Goal: Information Seeking & Learning: Learn about a topic

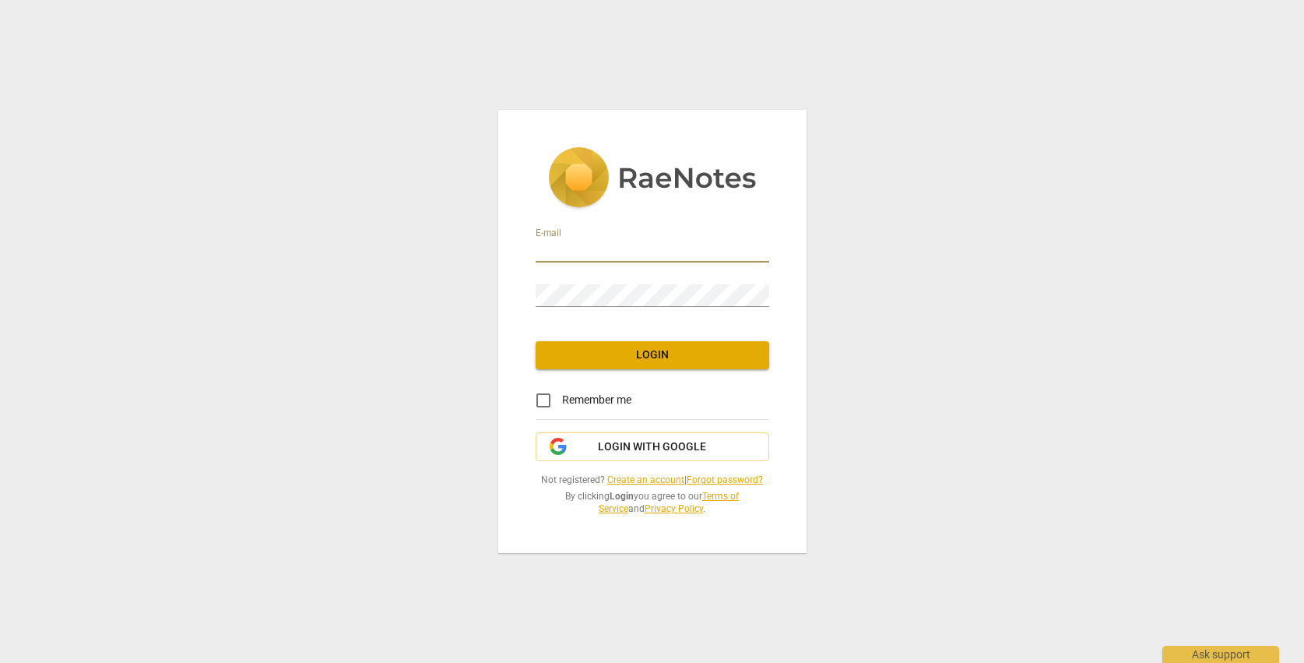
type input "[EMAIL_ADDRESS][DOMAIN_NAME]"
click at [715, 350] on span "Login" at bounding box center [652, 355] width 209 height 16
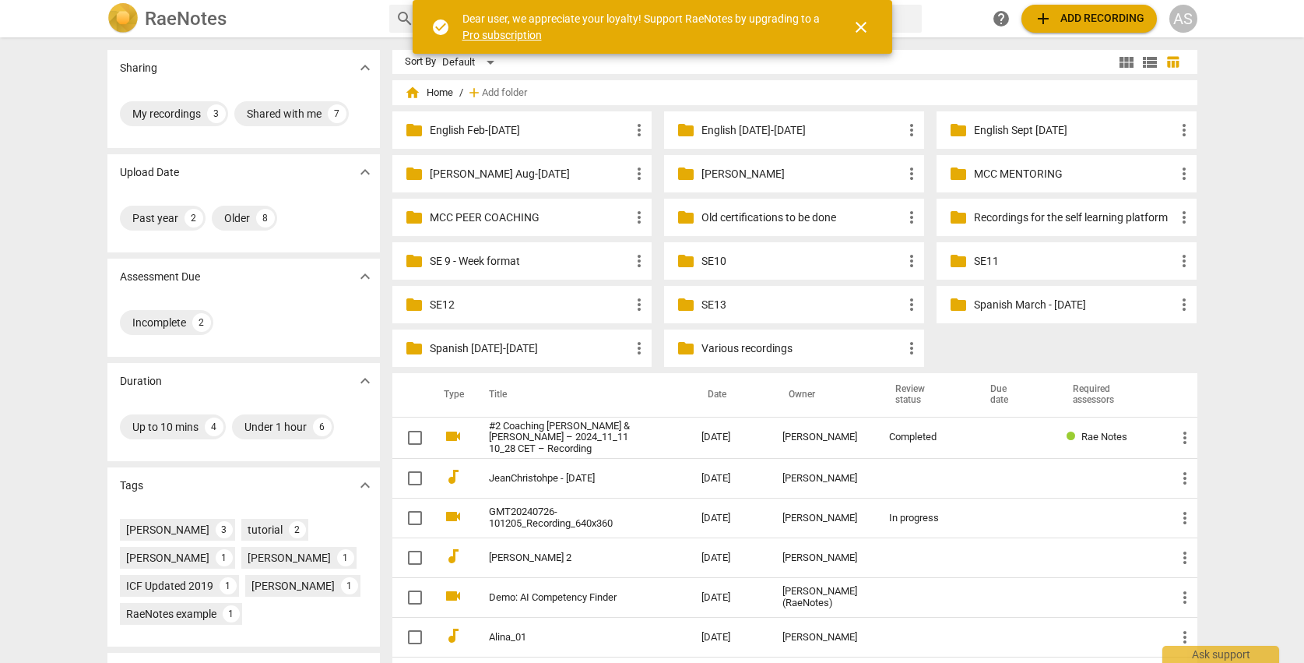
click at [511, 220] on p "MCC PEER COACHING" at bounding box center [530, 217] width 201 height 16
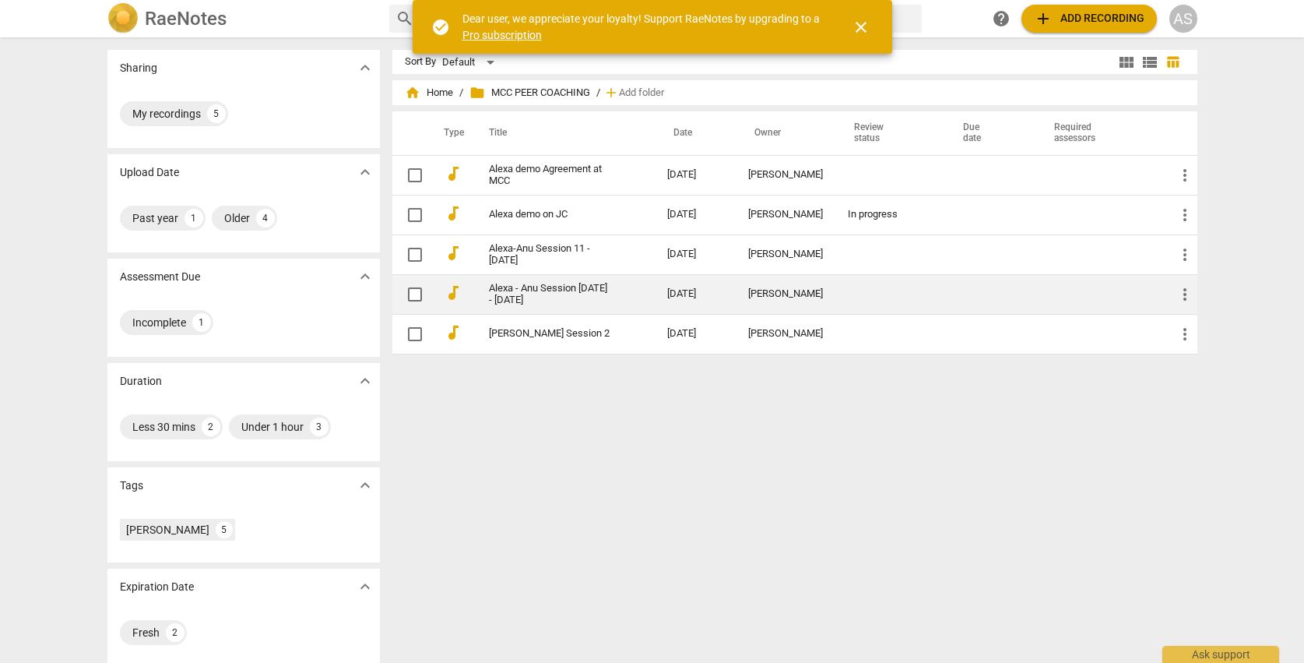
click at [586, 293] on link "Alexa - Anu Session [DATE] - [DATE]" at bounding box center [550, 294] width 123 height 23
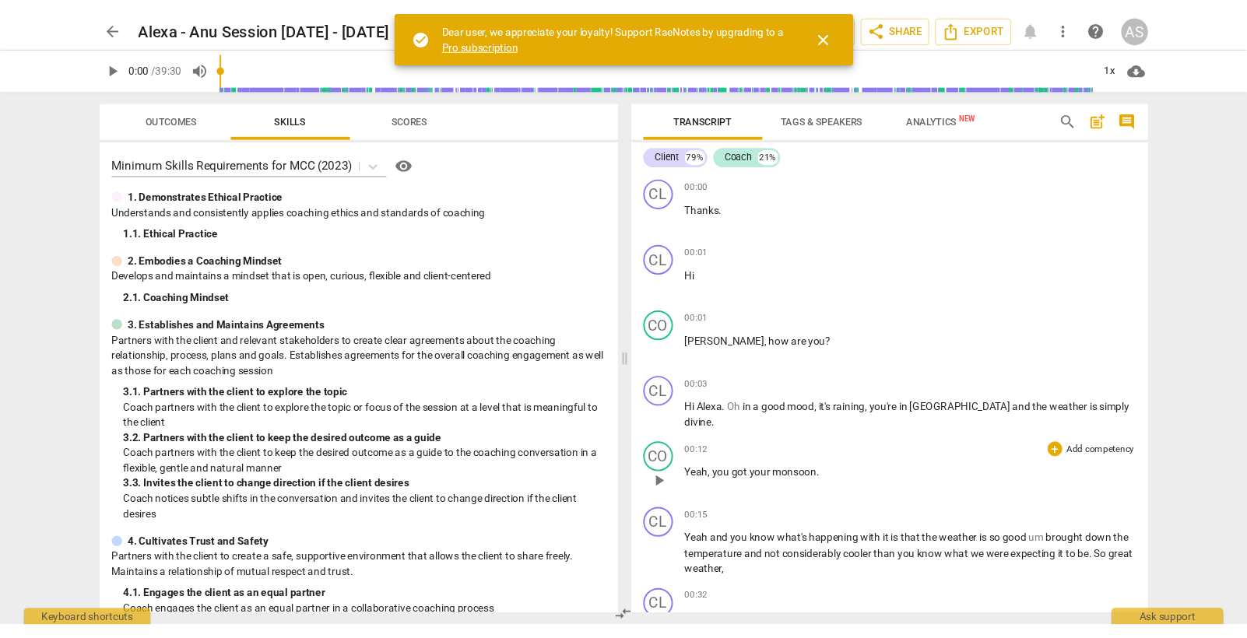
scroll to position [5102, 0]
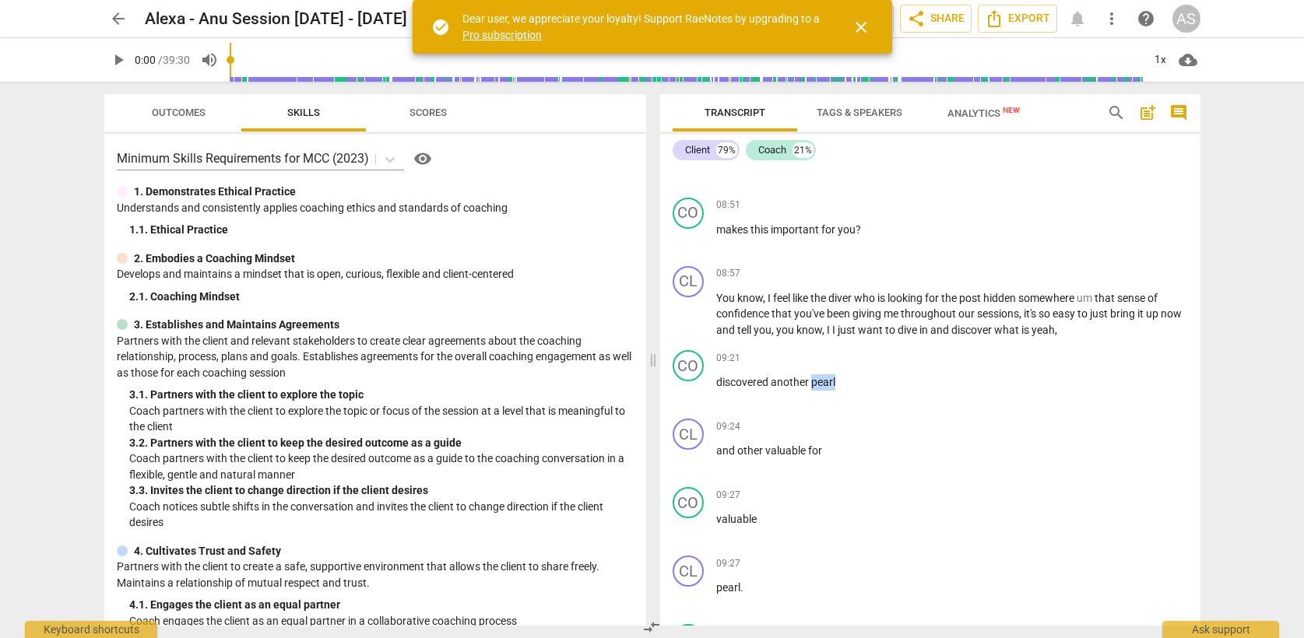
click at [857, 23] on span "close" at bounding box center [861, 27] width 19 height 19
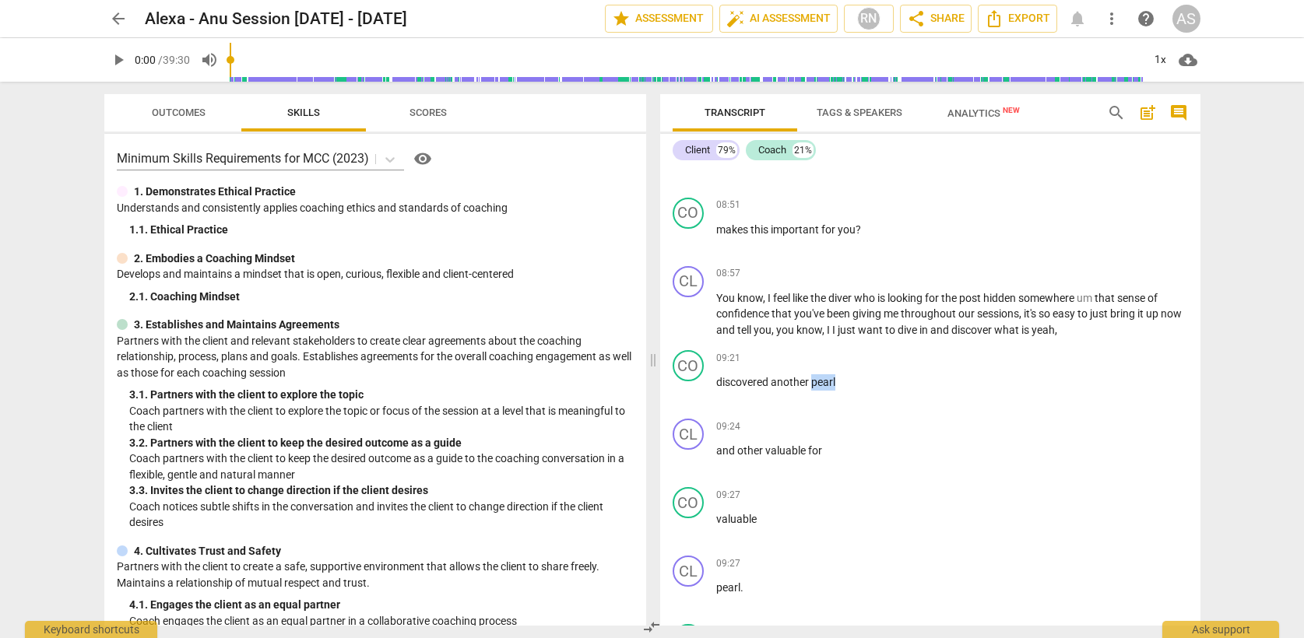
click at [115, 17] on span "arrow_back" at bounding box center [118, 18] width 19 height 19
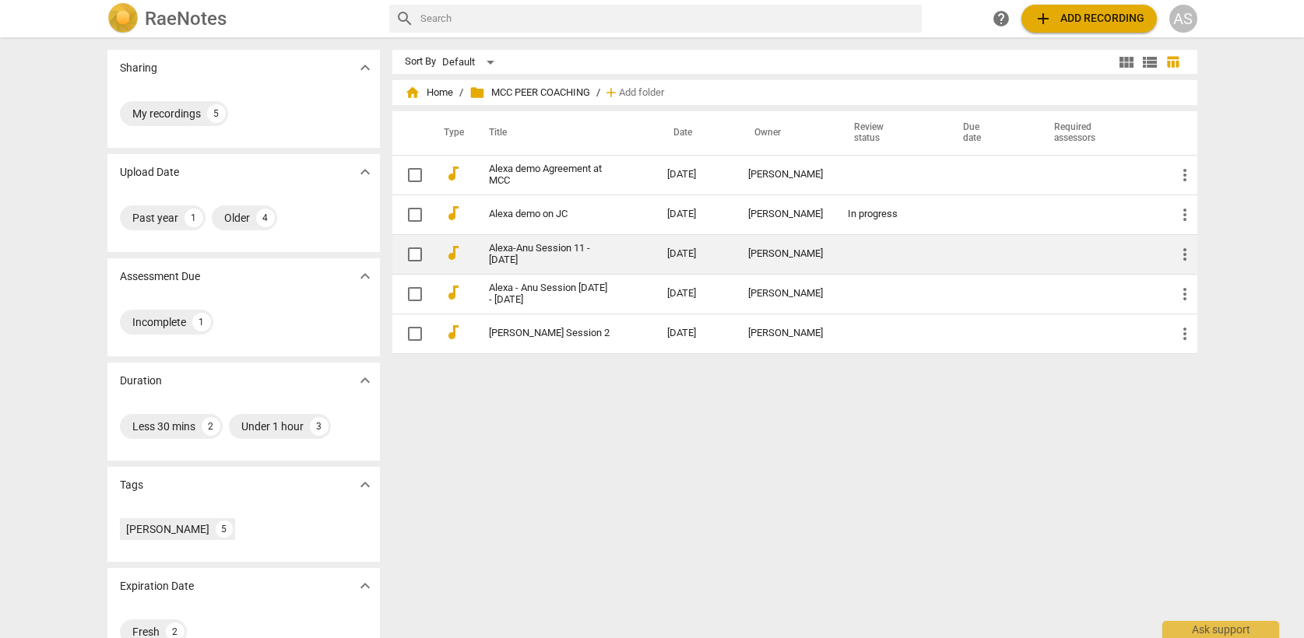
click at [588, 248] on link "Alexa-Anu Session 11 - [DATE]" at bounding box center [550, 254] width 123 height 23
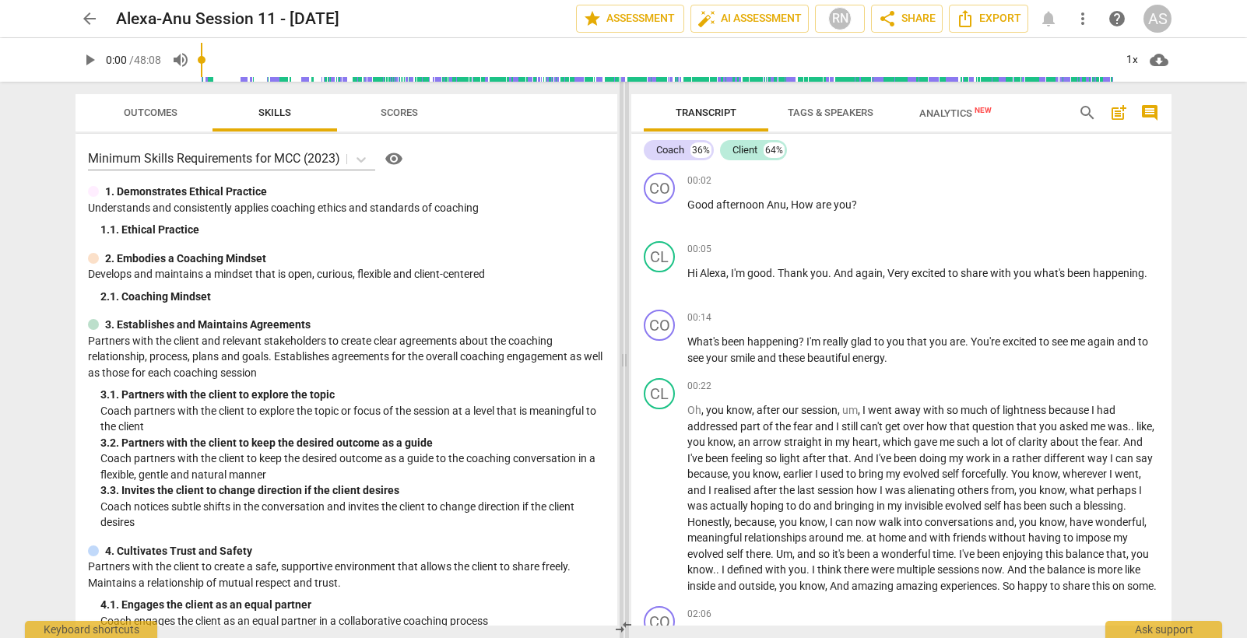
drag, startPoint x: 429, startPoint y: 628, endPoint x: 624, endPoint y: 360, distance: 331.1
click at [624, 360] on span at bounding box center [624, 360] width 9 height 557
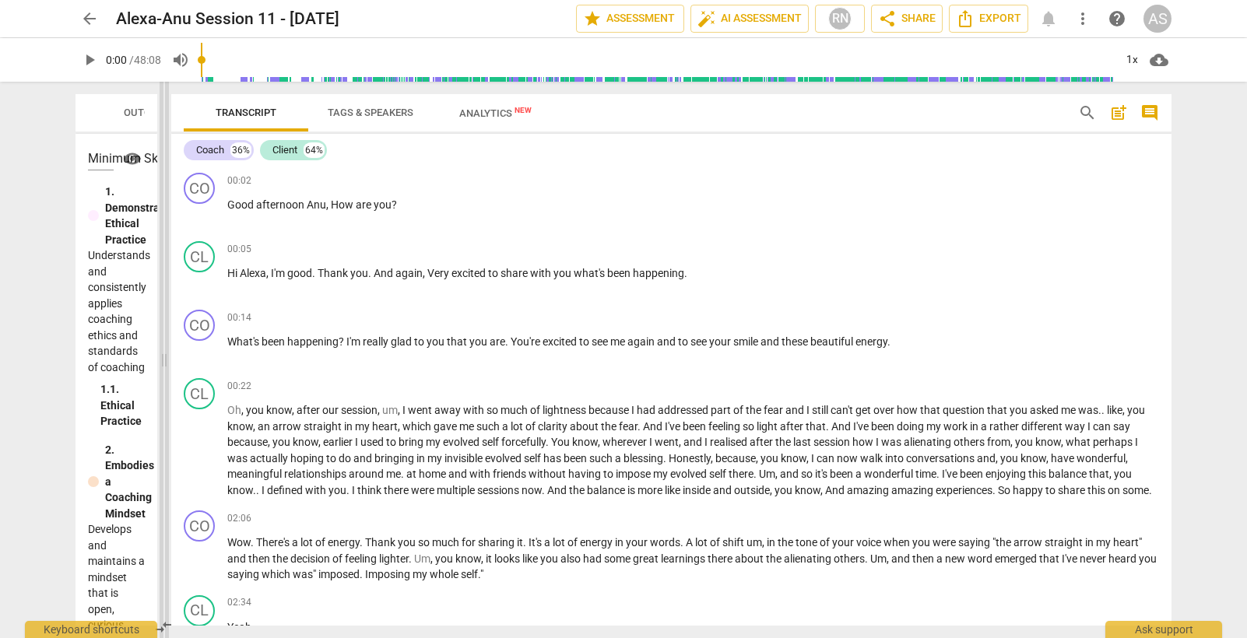
drag, startPoint x: 624, startPoint y: 359, endPoint x: 164, endPoint y: 359, distance: 460.1
click at [166, 359] on span at bounding box center [164, 360] width 9 height 557
click at [92, 57] on span "play_arrow" at bounding box center [89, 60] width 19 height 19
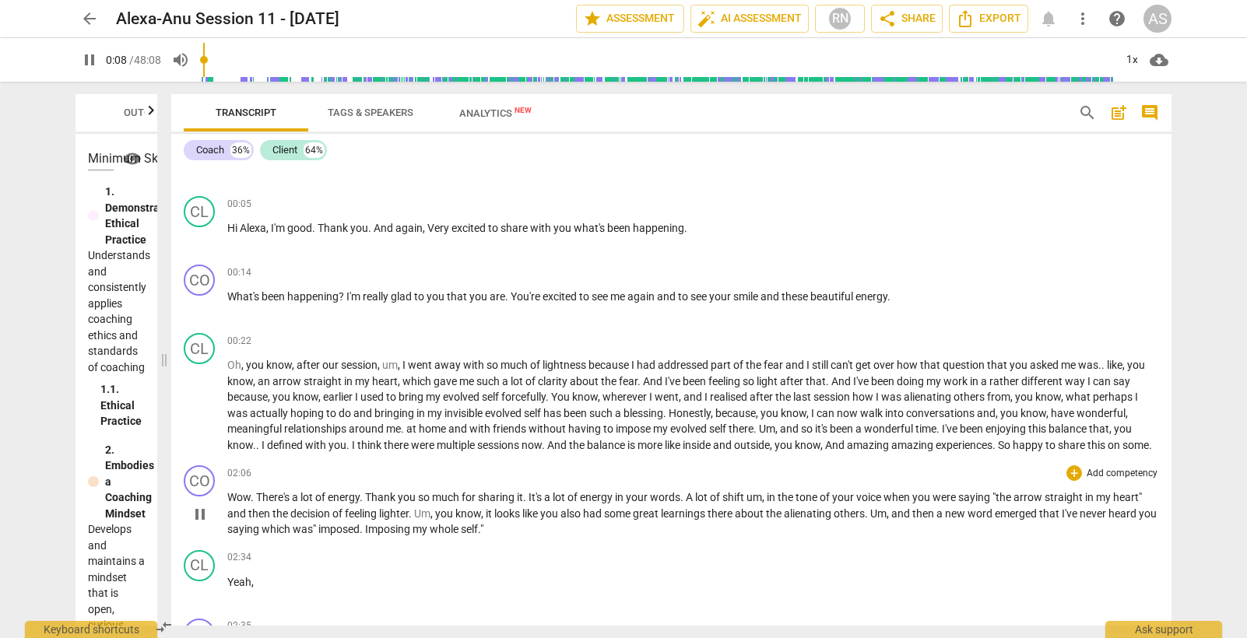
scroll to position [47, 0]
type input "43"
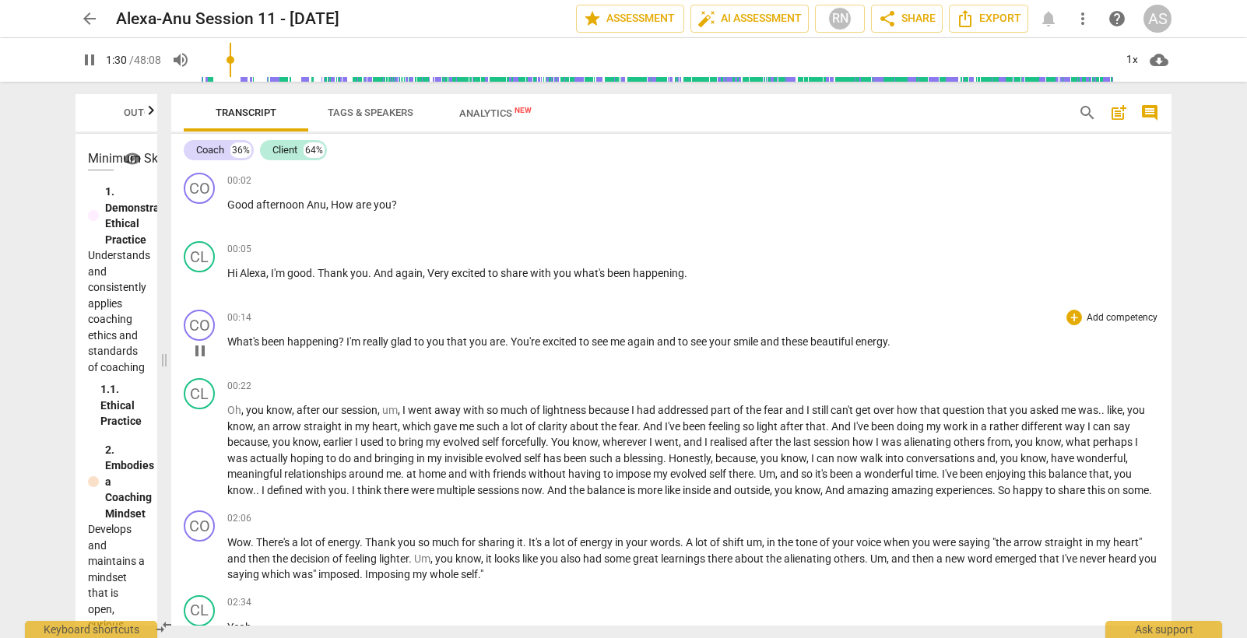
scroll to position [0, 0]
drag, startPoint x: 89, startPoint y: 60, endPoint x: 255, endPoint y: 173, distance: 200.6
click at [89, 60] on span "pause" at bounding box center [89, 60] width 19 height 19
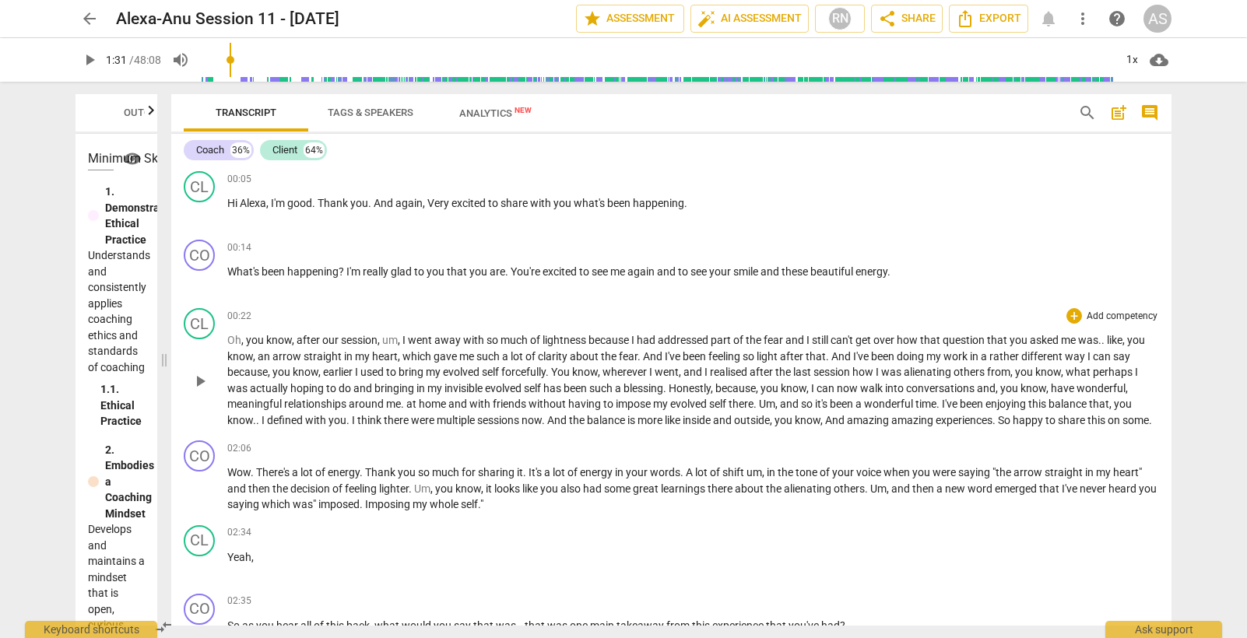
scroll to position [90, 0]
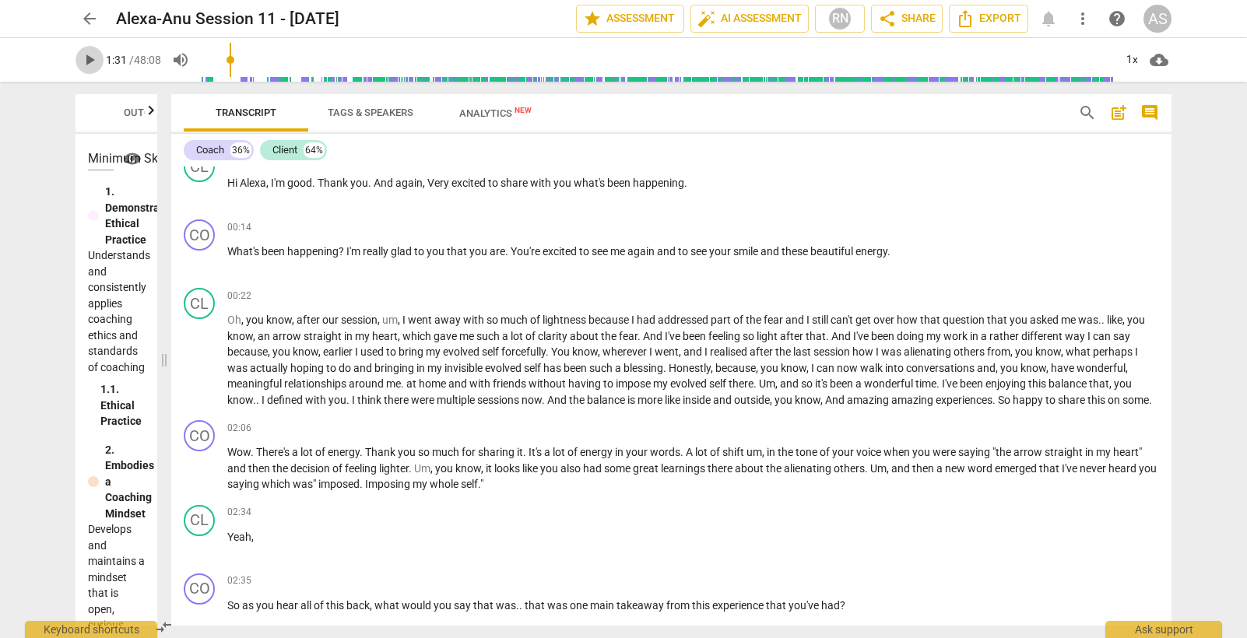
click at [89, 61] on span "play_arrow" at bounding box center [89, 60] width 19 height 19
click at [90, 58] on span "pause" at bounding box center [89, 60] width 19 height 19
click at [90, 60] on span "play_arrow" at bounding box center [89, 60] width 19 height 19
click at [896, 382] on span "wonderful" at bounding box center [889, 384] width 51 height 12
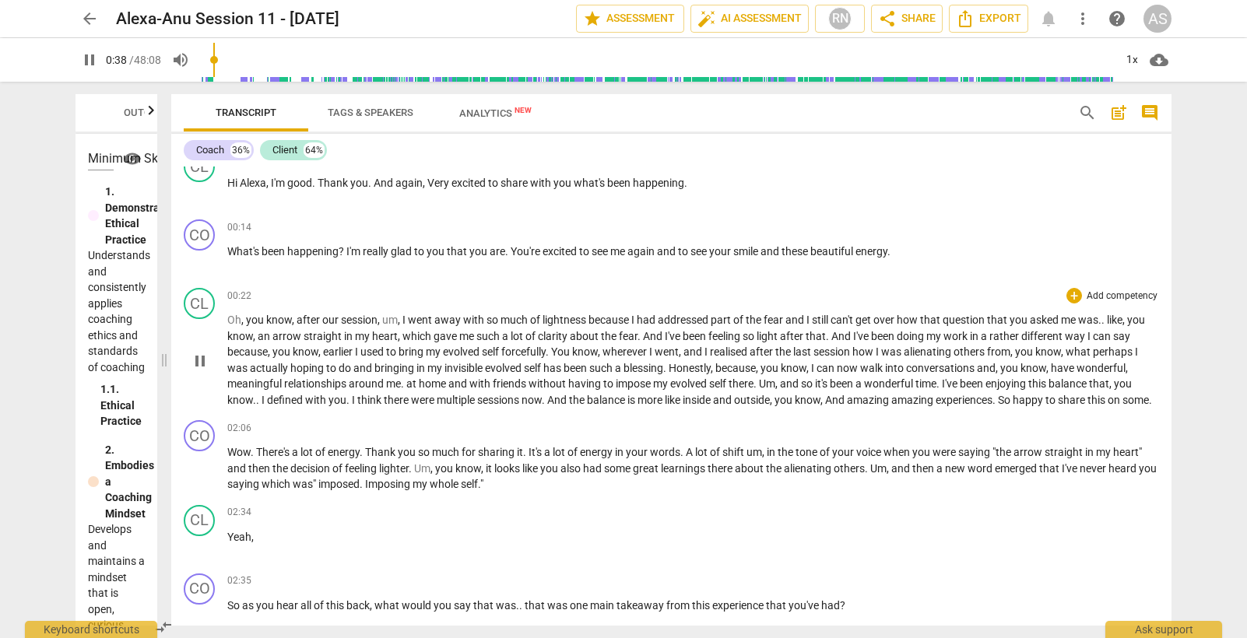
click at [891, 387] on span "wonderful" at bounding box center [889, 384] width 51 height 12
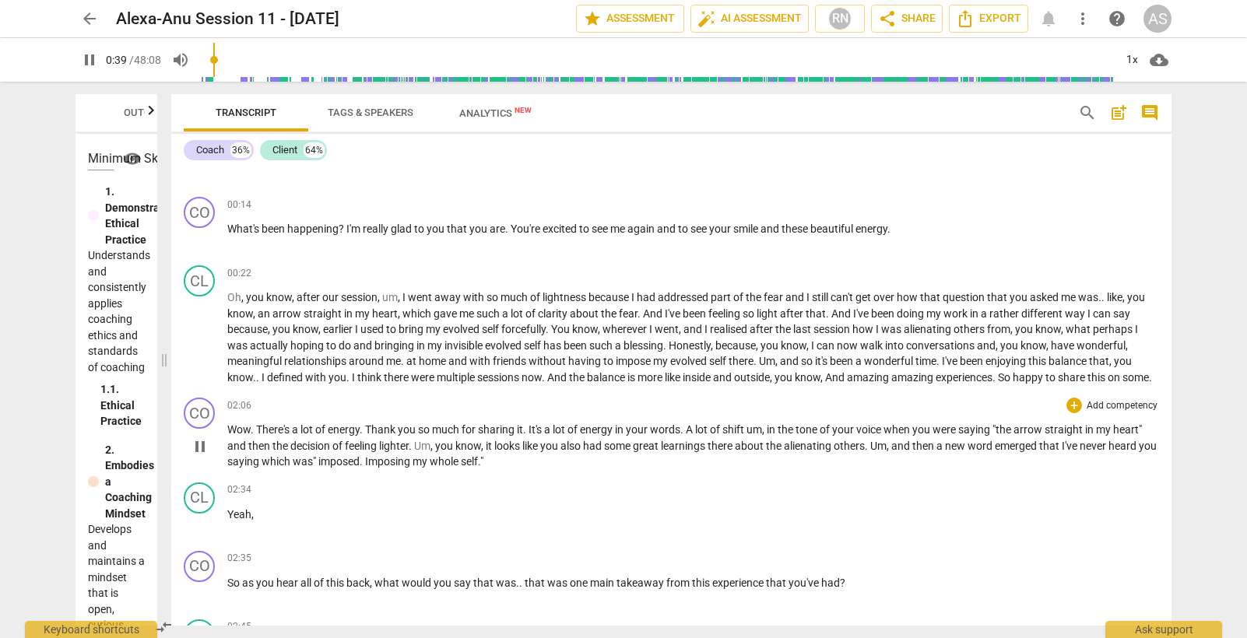
scroll to position [126, 0]
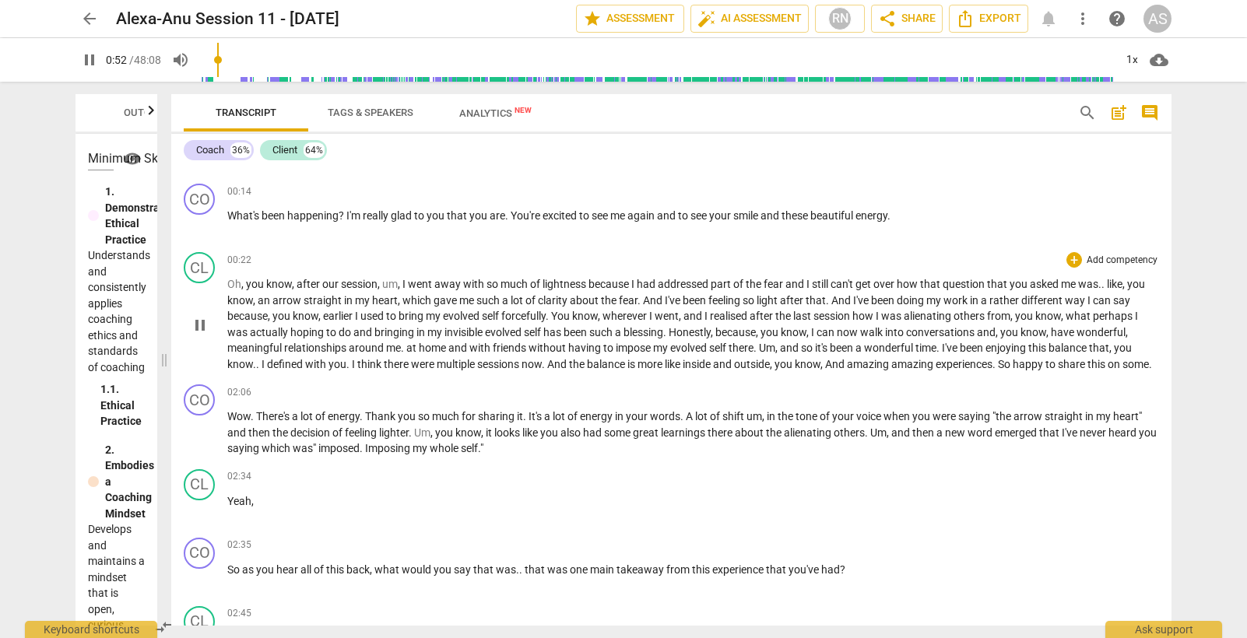
click at [283, 364] on span "defined" at bounding box center [286, 364] width 38 height 12
click at [222, 58] on input "range" at bounding box center [657, 60] width 913 height 50
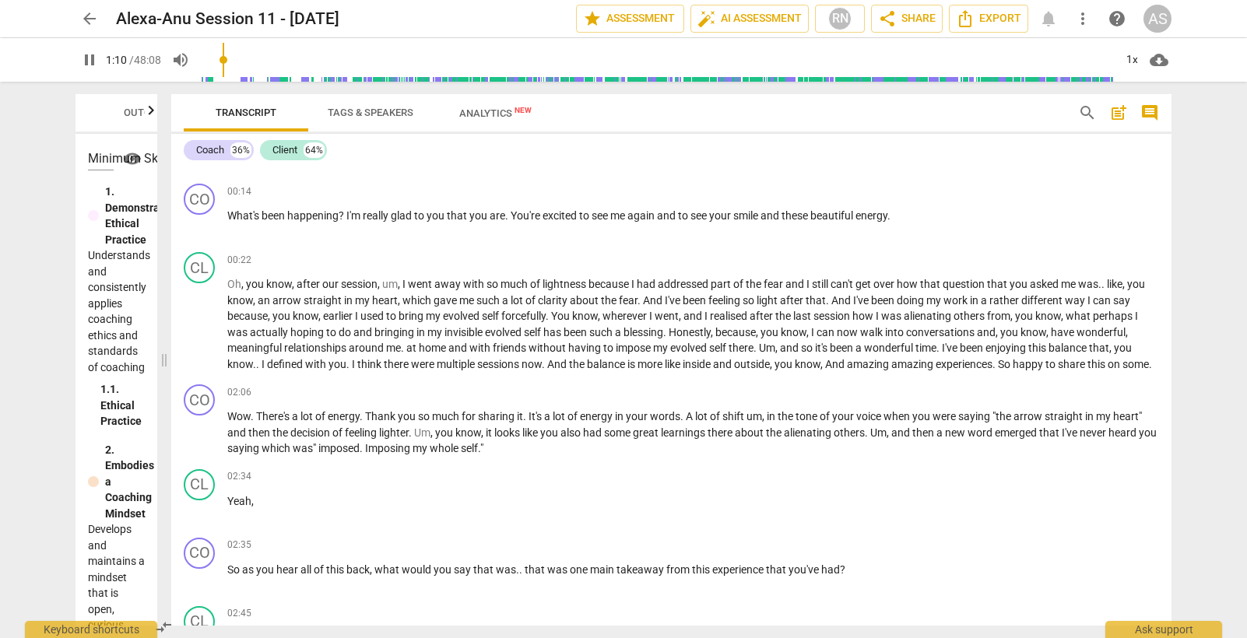
click at [229, 59] on input "range" at bounding box center [657, 60] width 913 height 50
click at [91, 60] on span "pause" at bounding box center [89, 60] width 19 height 19
click at [90, 58] on span "play_arrow" at bounding box center [89, 60] width 19 height 19
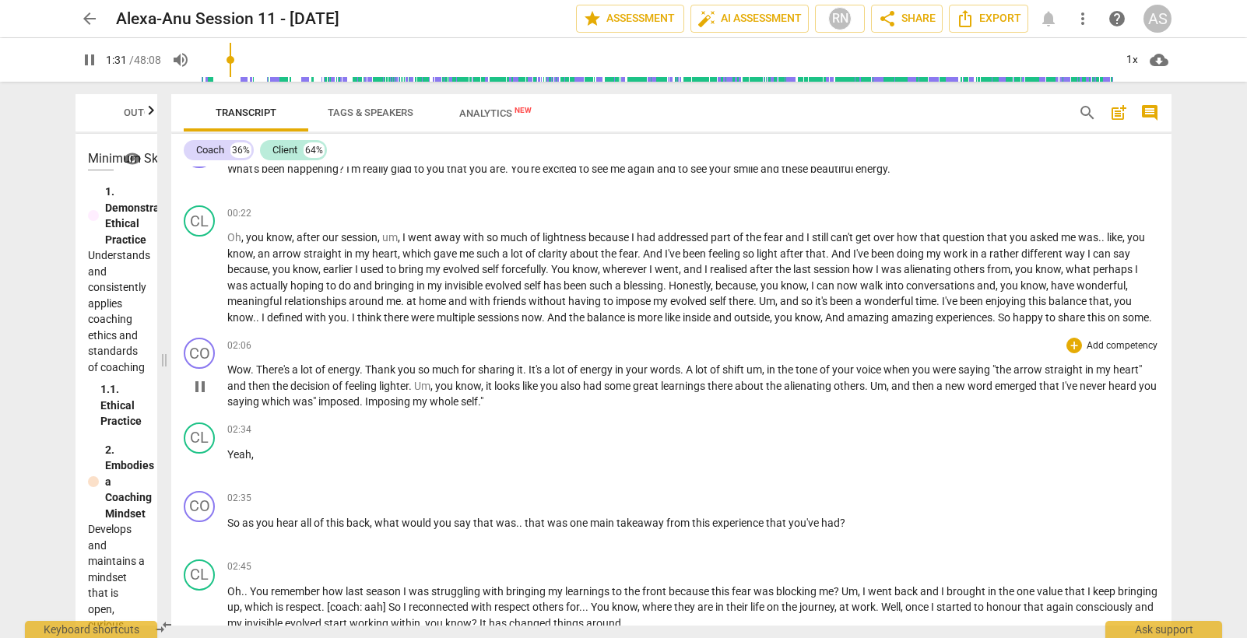
scroll to position [182, 0]
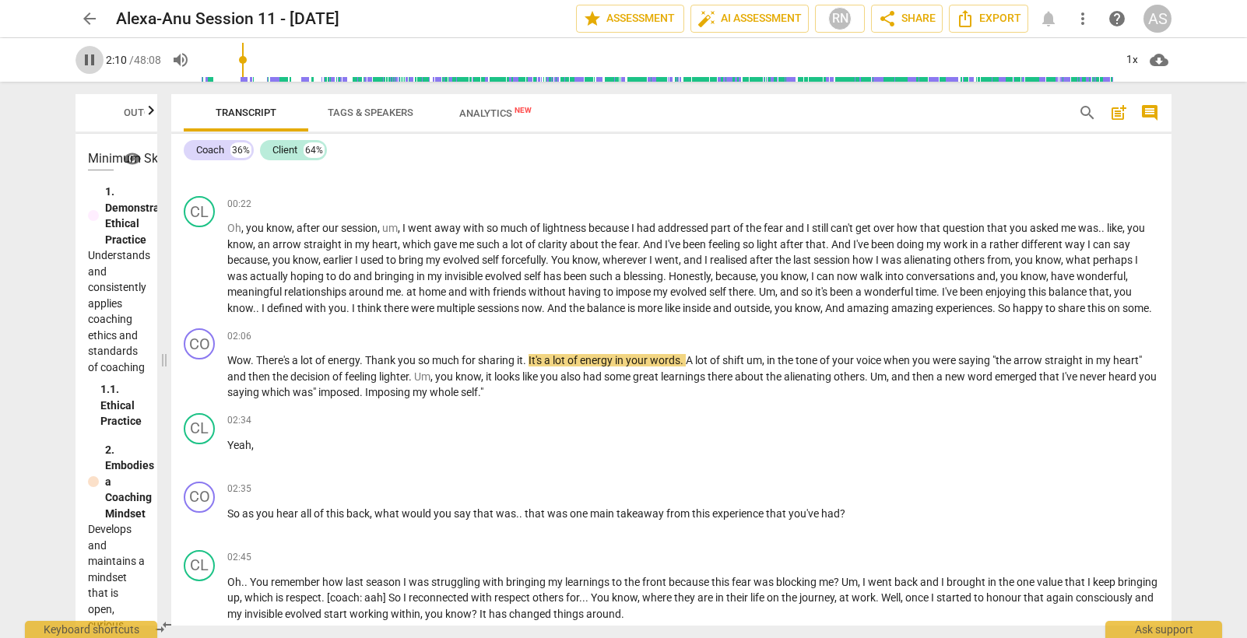
click at [91, 61] on span "pause" at bounding box center [89, 60] width 19 height 19
click at [91, 62] on span "play_arrow" at bounding box center [89, 60] width 19 height 19
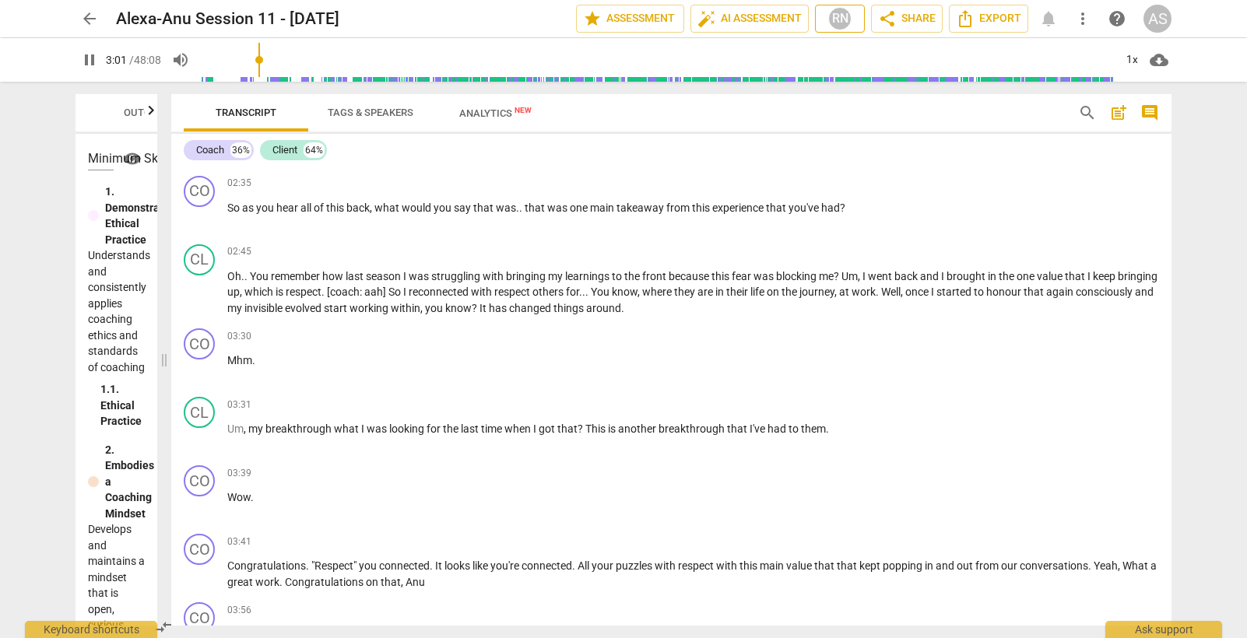
scroll to position [498, 0]
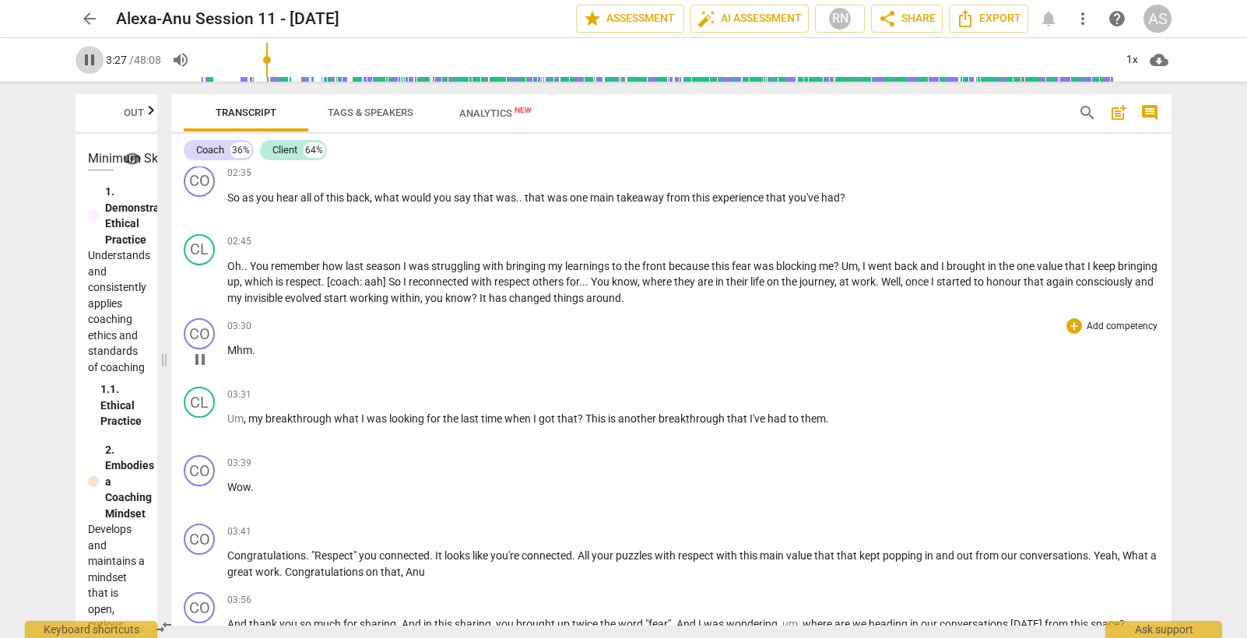
click at [87, 63] on span "pause" at bounding box center [89, 60] width 19 height 19
click at [94, 56] on span "play_arrow" at bounding box center [89, 60] width 19 height 19
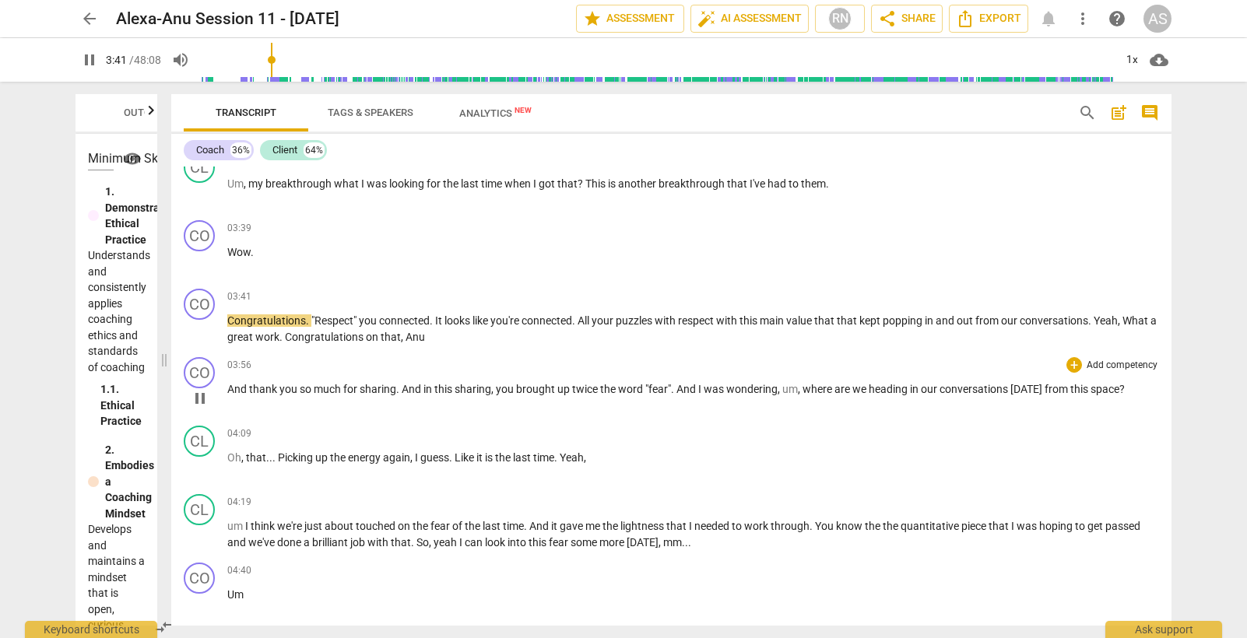
scroll to position [765, 0]
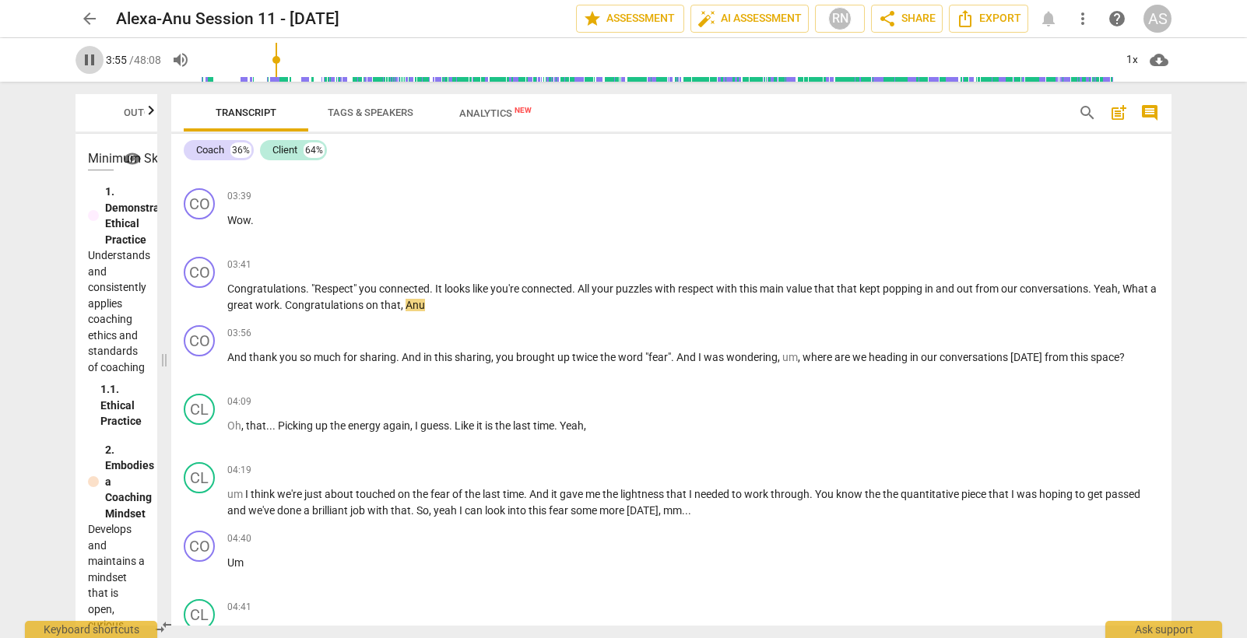
click at [88, 62] on span "pause" at bounding box center [89, 60] width 19 height 19
click at [92, 65] on span "play_arrow" at bounding box center [89, 60] width 19 height 19
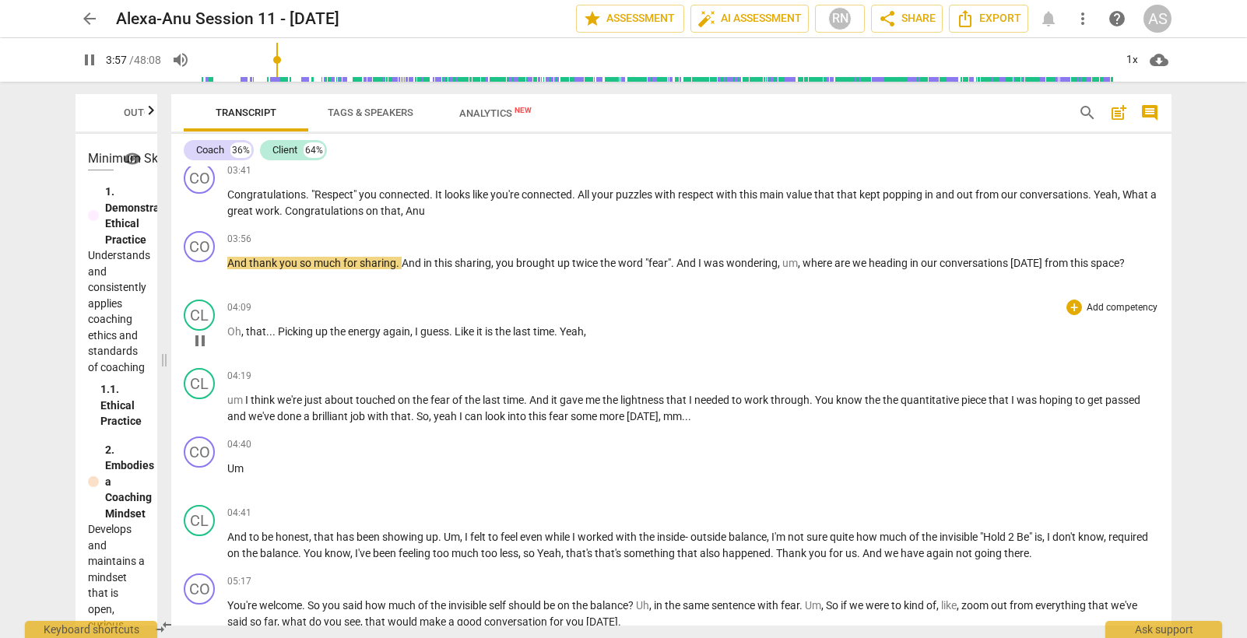
scroll to position [866, 0]
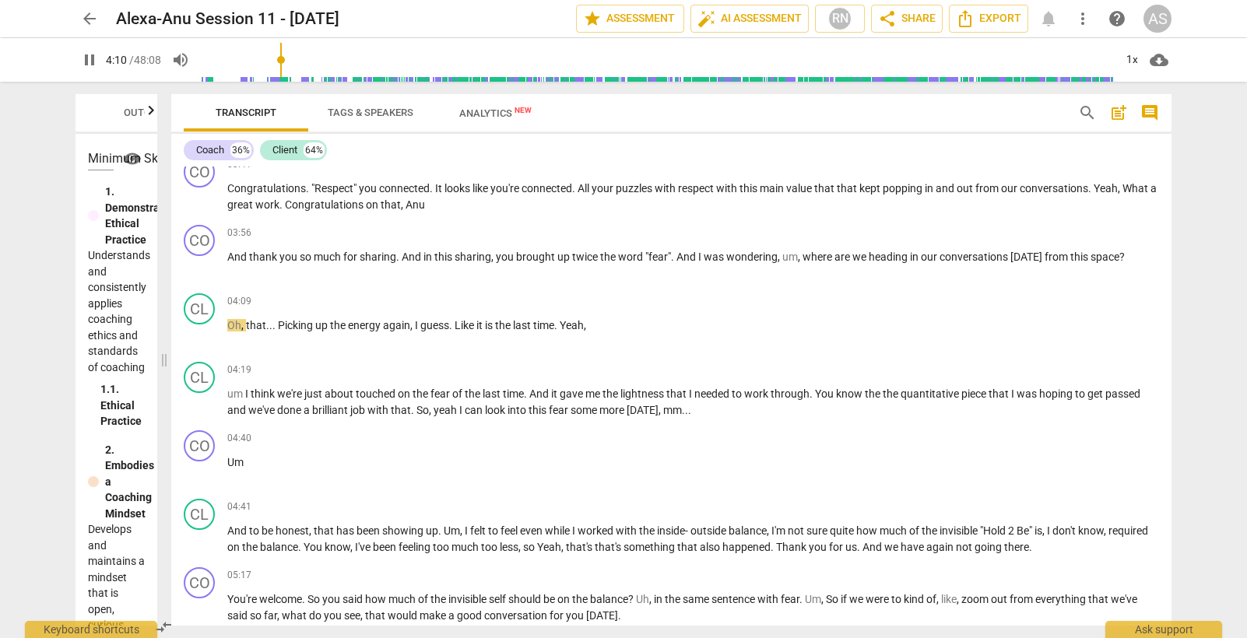
click at [93, 56] on span "pause" at bounding box center [89, 60] width 19 height 19
click at [88, 62] on span "play_arrow" at bounding box center [89, 60] width 19 height 19
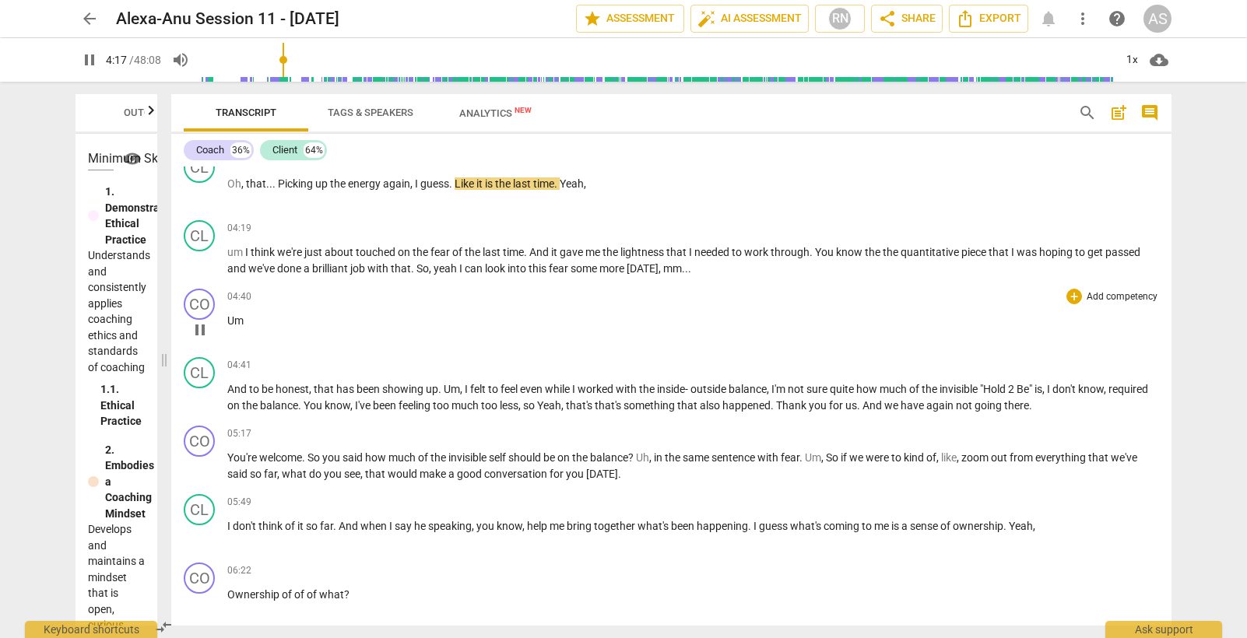
scroll to position [1014, 0]
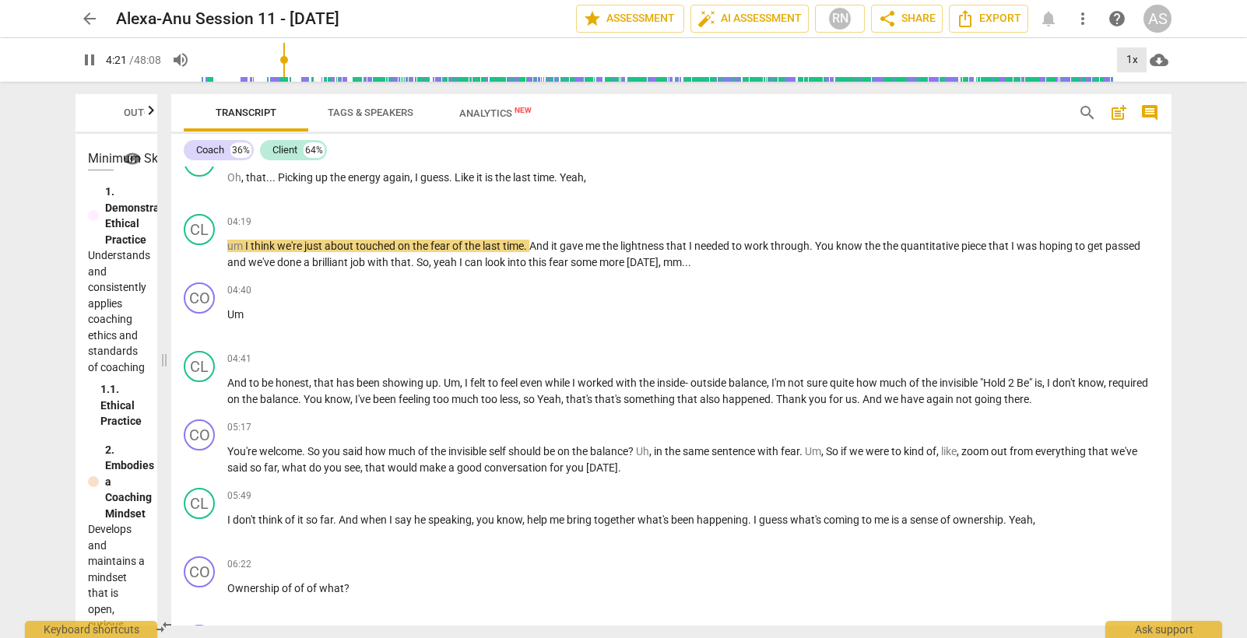
click at [1131, 58] on div "1x" at bounding box center [1132, 59] width 30 height 25
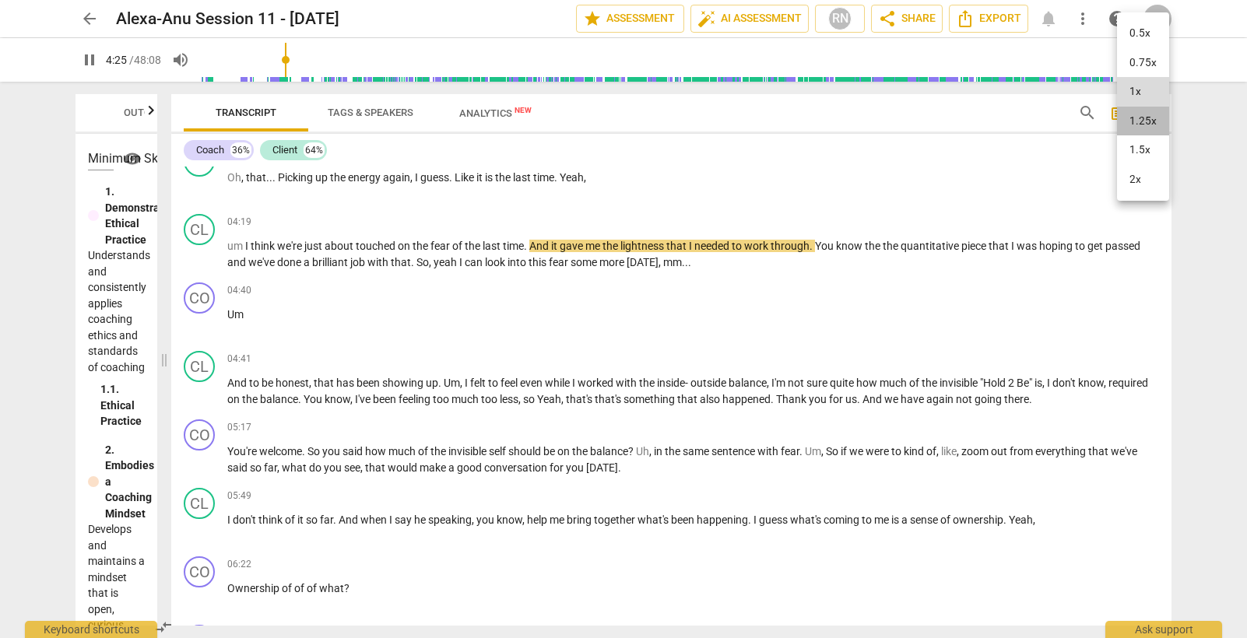
click at [1148, 124] on li "1.25x" at bounding box center [1143, 122] width 52 height 30
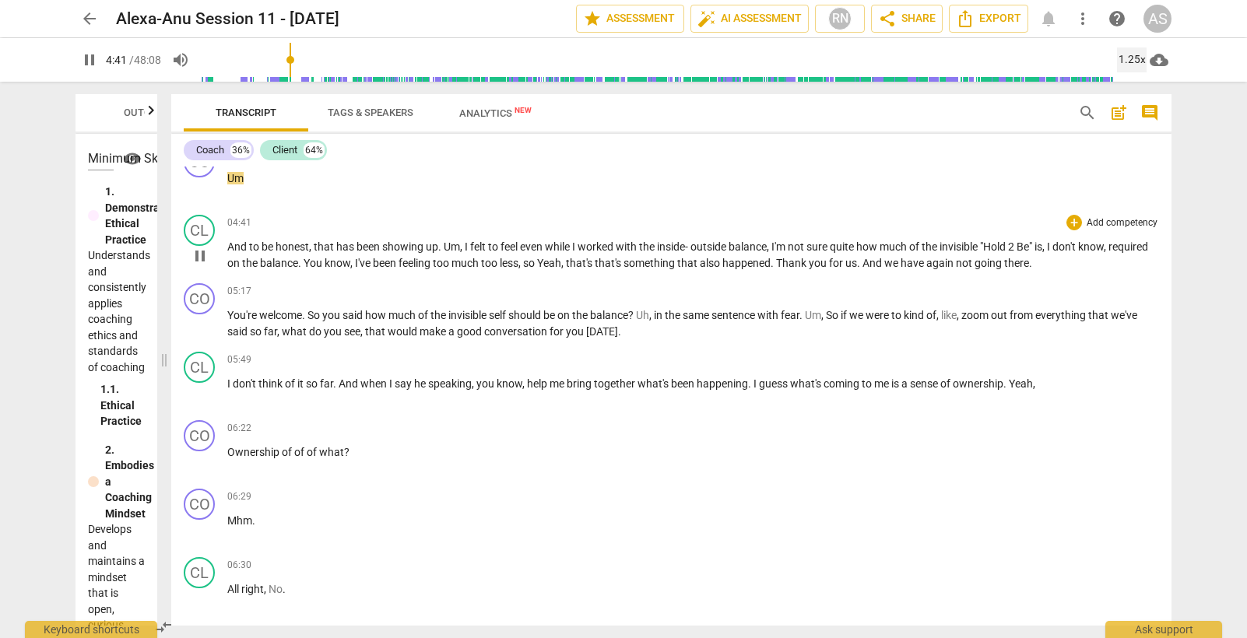
scroll to position [1172, 0]
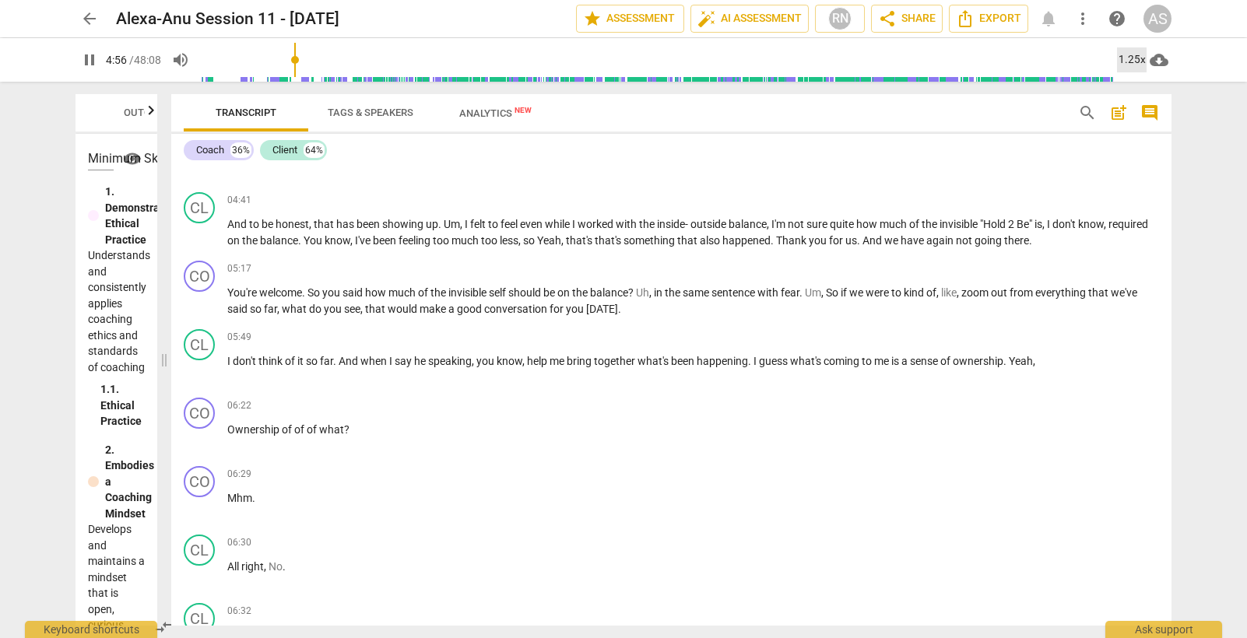
click at [1134, 59] on div "1.25x" at bounding box center [1132, 59] width 30 height 25
click at [1139, 90] on li "1x" at bounding box center [1143, 92] width 52 height 30
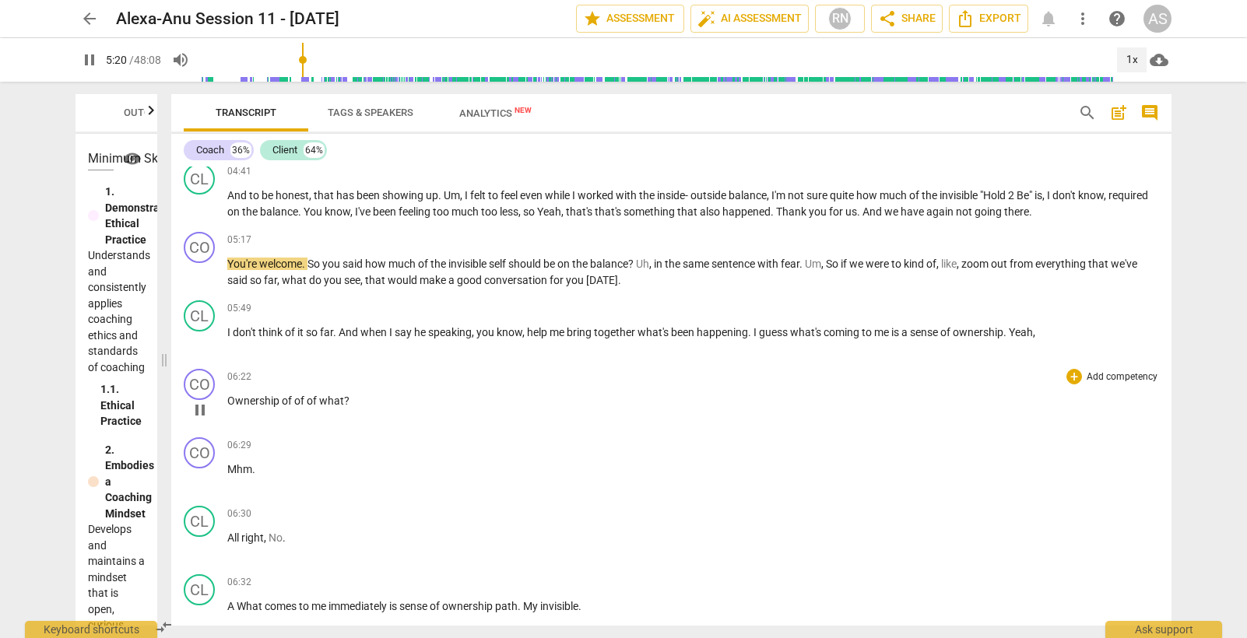
scroll to position [1264, 0]
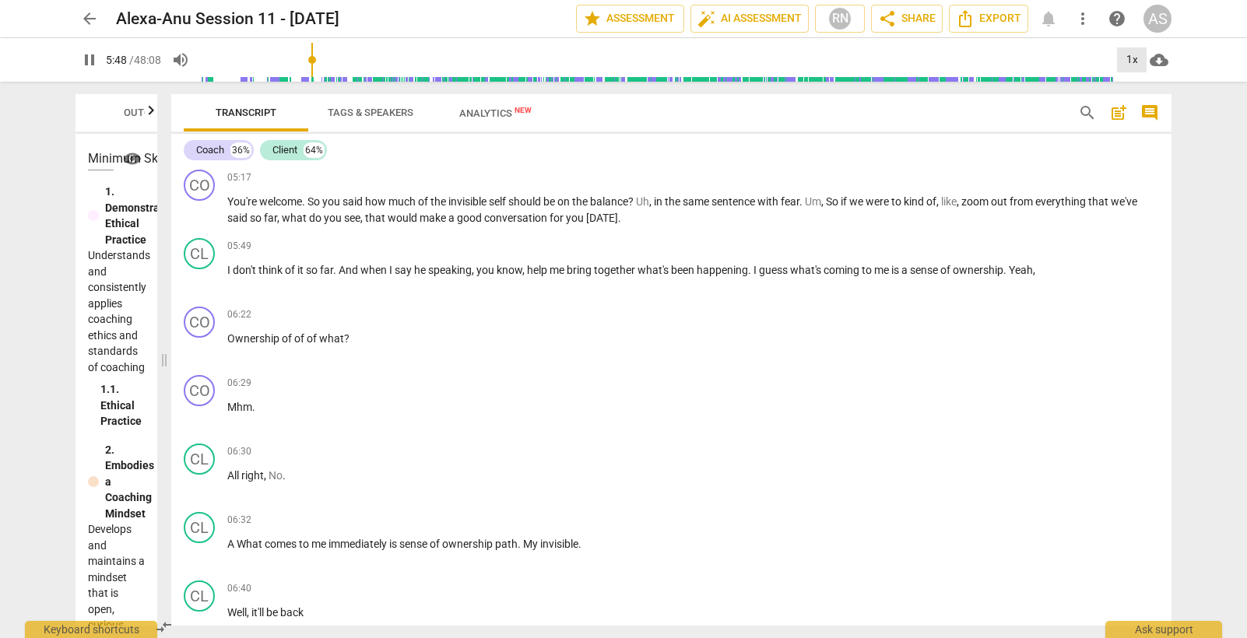
click at [1131, 61] on div "1x" at bounding box center [1132, 59] width 30 height 25
click at [1154, 121] on li "1.25x" at bounding box center [1143, 122] width 52 height 30
click at [1129, 56] on div "1.25x" at bounding box center [1132, 59] width 30 height 25
click at [1134, 90] on li "1x" at bounding box center [1143, 92] width 52 height 30
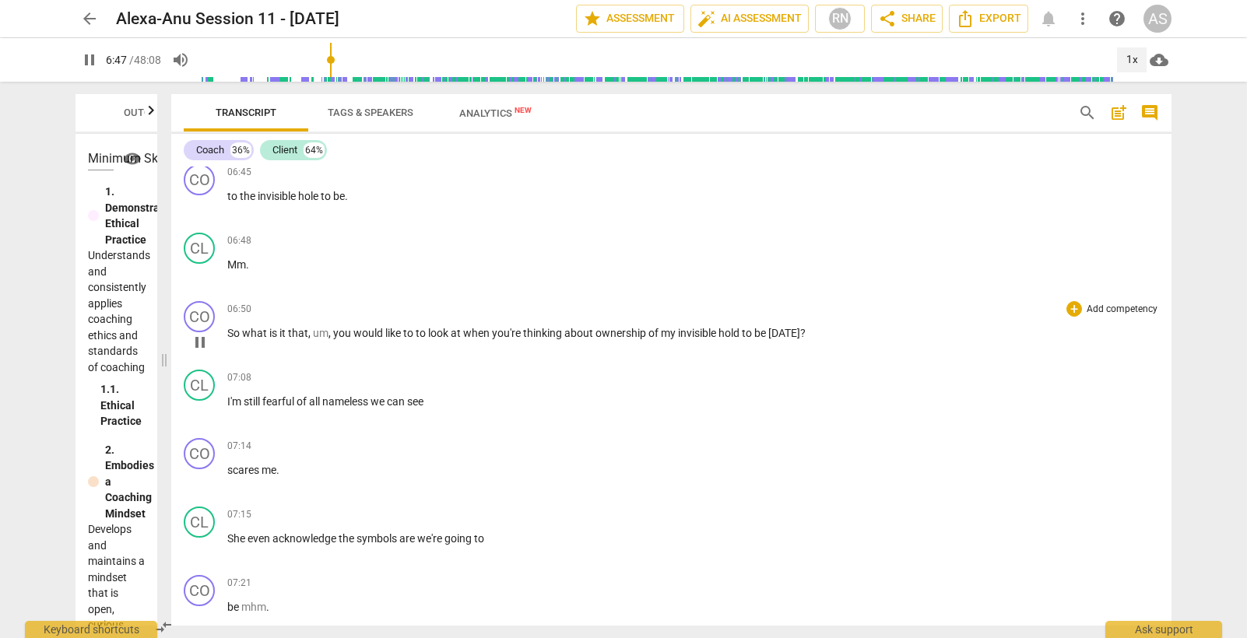
scroll to position [1754, 0]
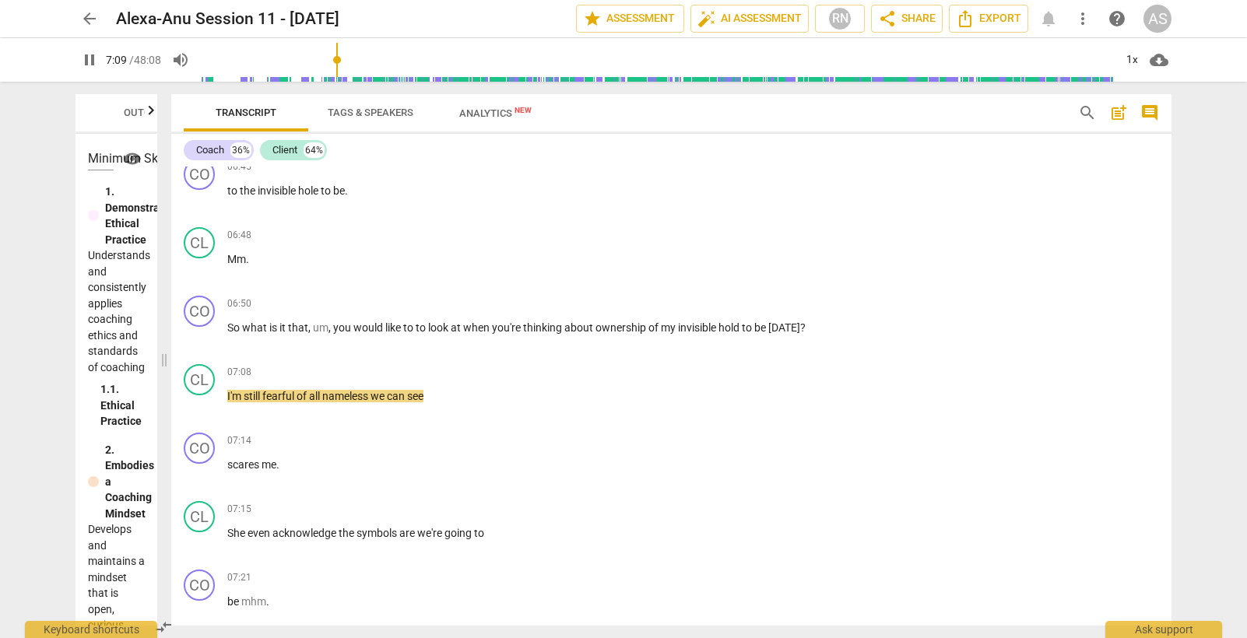
click at [88, 61] on span "pause" at bounding box center [89, 60] width 19 height 19
click at [94, 62] on span "play_arrow" at bounding box center [89, 60] width 19 height 19
click at [1136, 60] on div "1x" at bounding box center [1132, 59] width 30 height 25
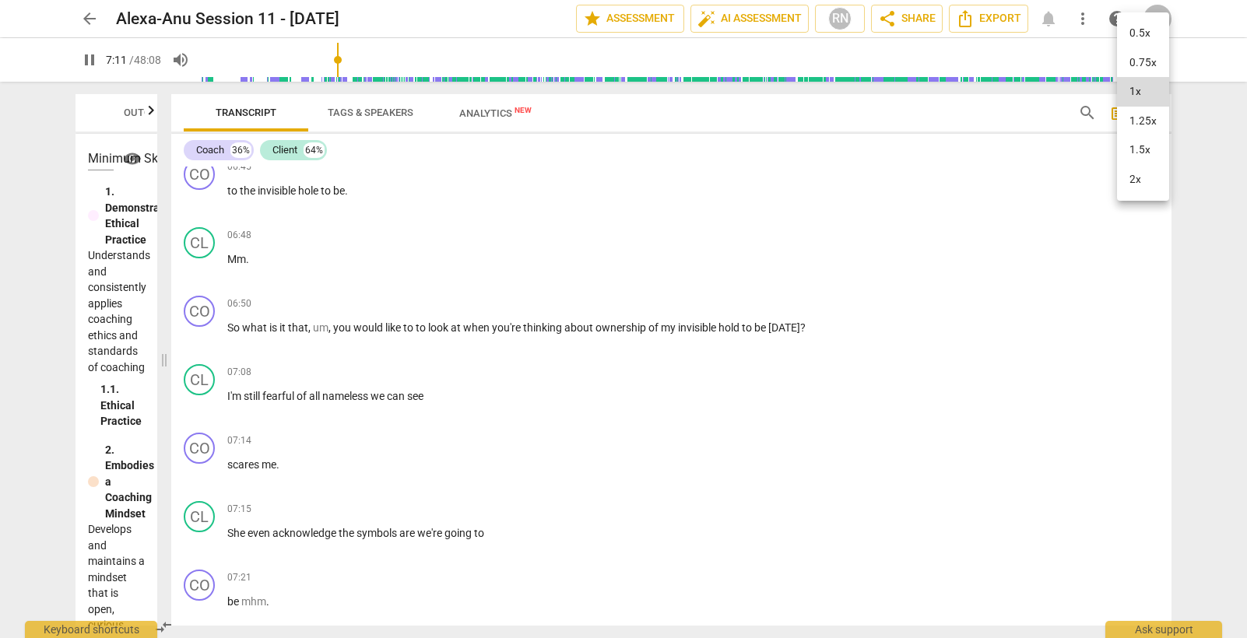
click at [1143, 121] on li "1.25x" at bounding box center [1143, 122] width 52 height 30
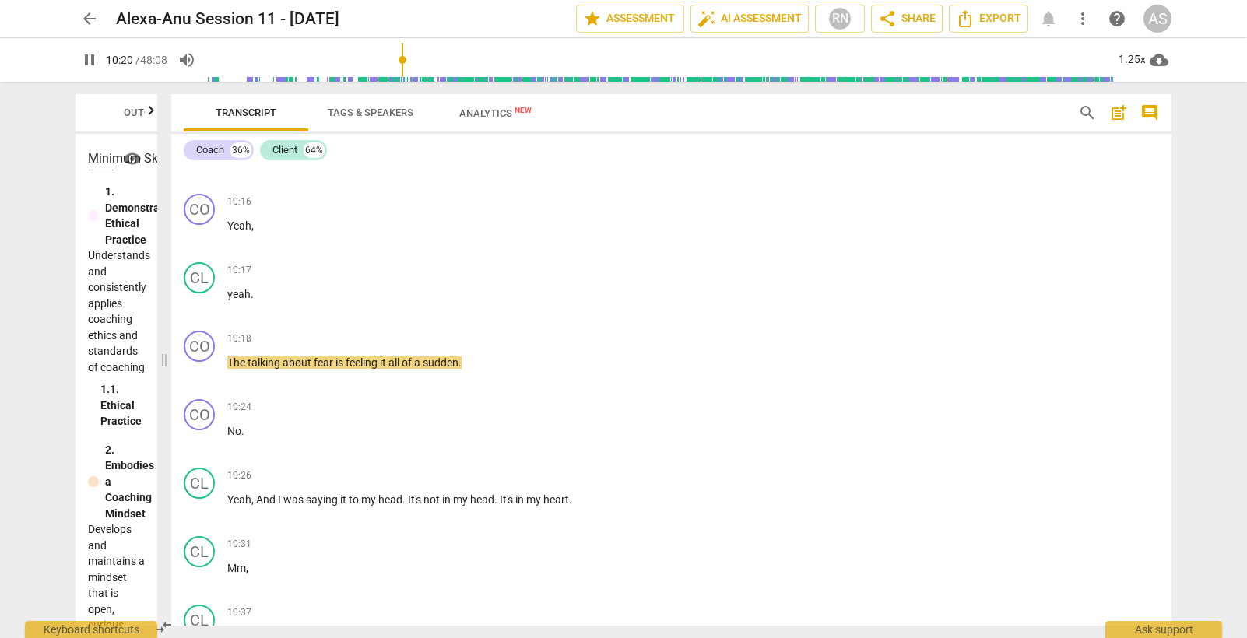
scroll to position [4470, 0]
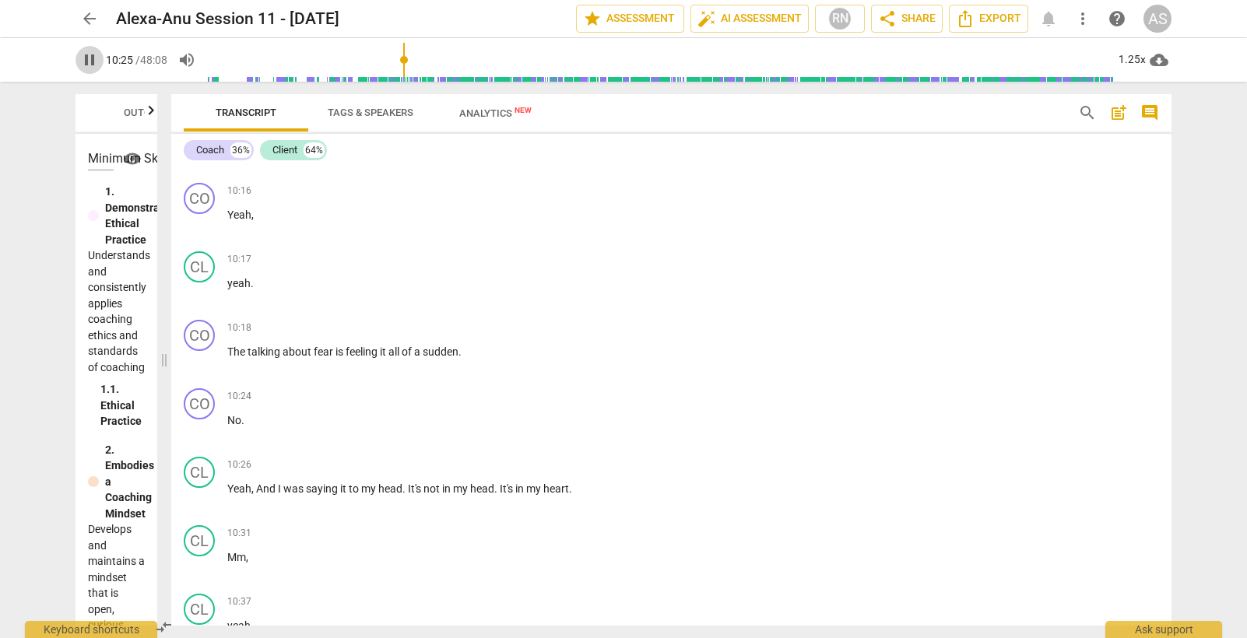
click at [87, 63] on span "pause" at bounding box center [89, 60] width 19 height 19
click at [87, 63] on span "play_arrow" at bounding box center [89, 60] width 19 height 19
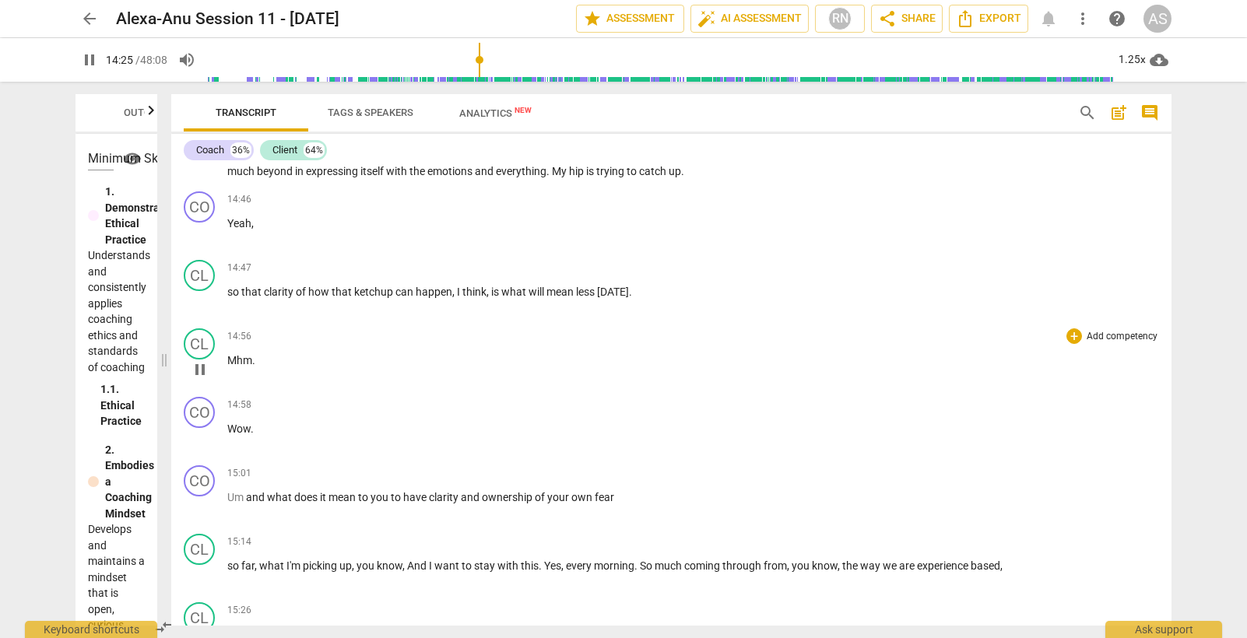
scroll to position [7688, 0]
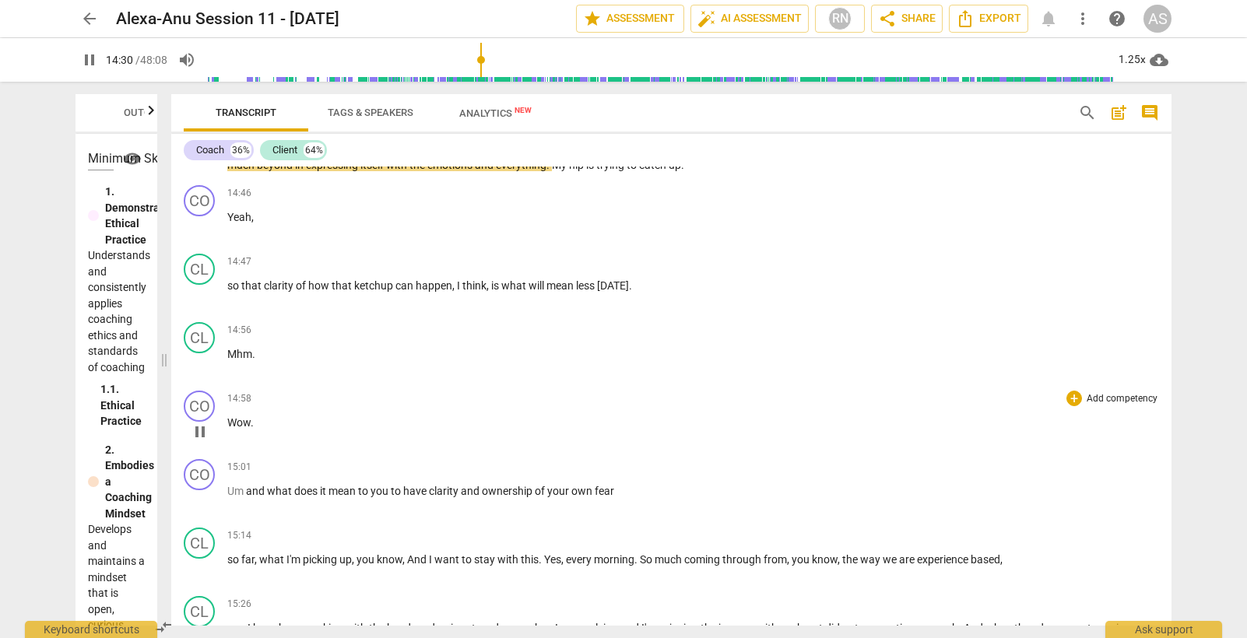
click at [243, 428] on span "Wow" at bounding box center [238, 423] width 23 height 12
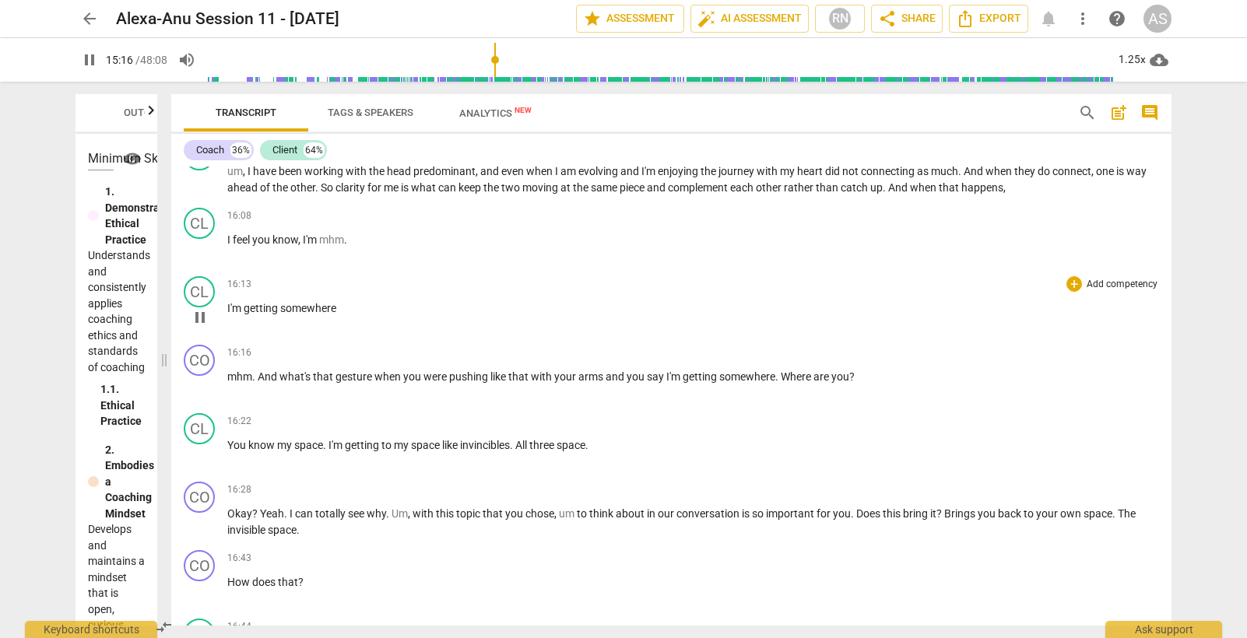
scroll to position [8150, 0]
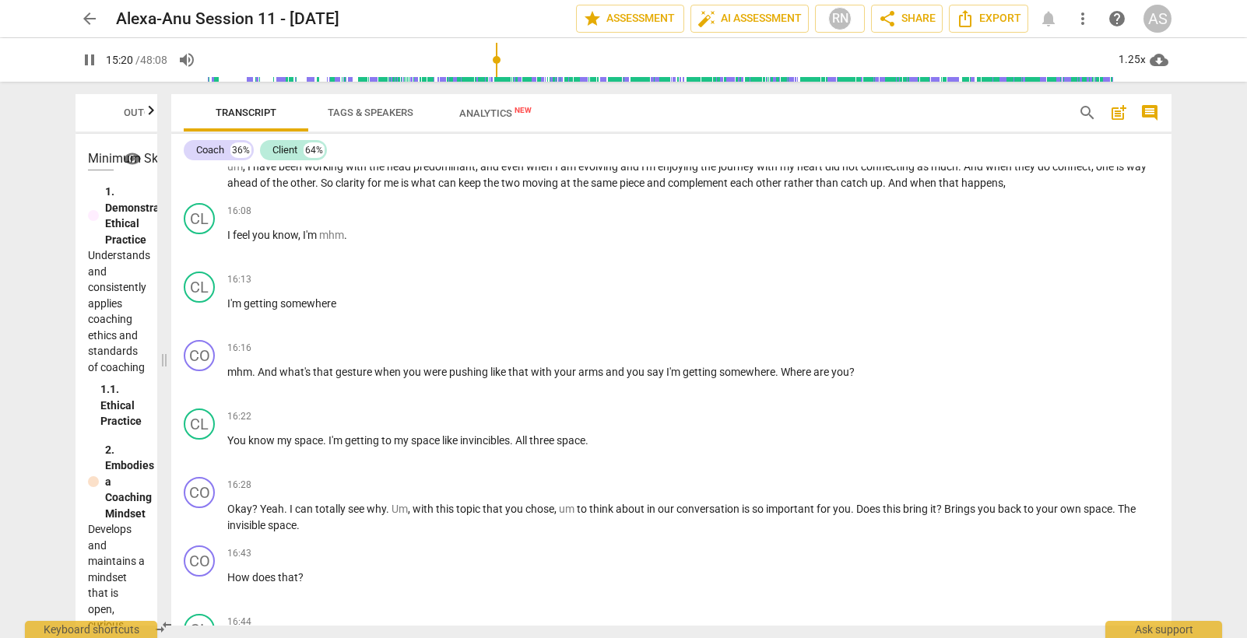
click at [90, 60] on span "pause" at bounding box center [89, 60] width 19 height 19
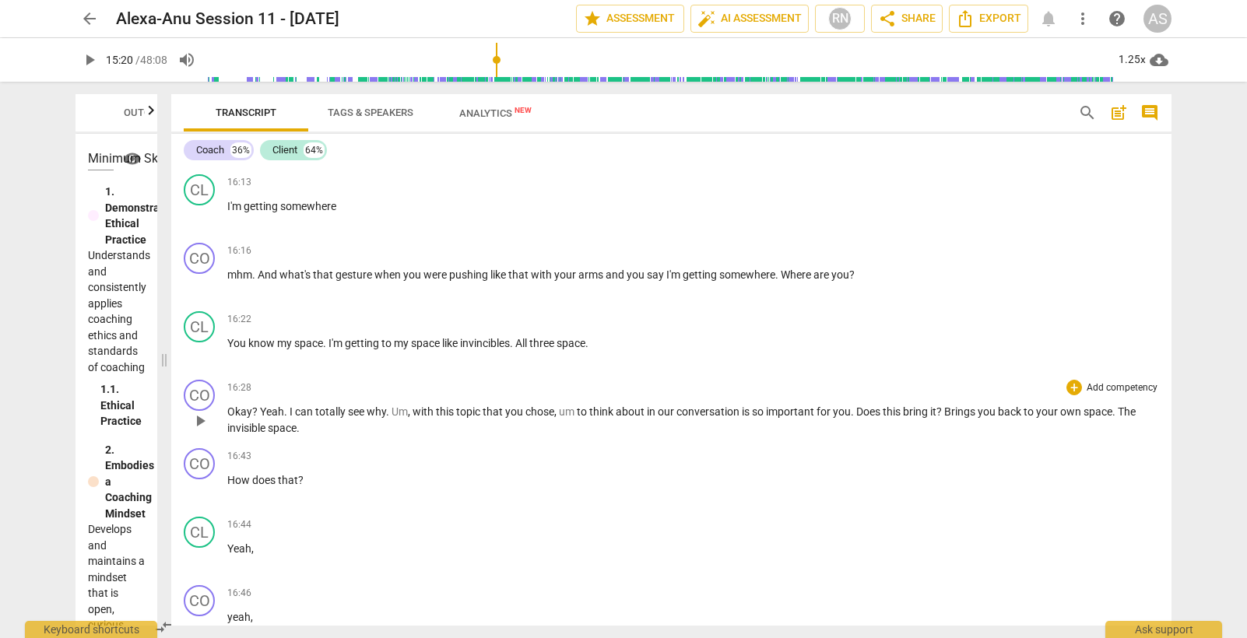
scroll to position [8248, 0]
click at [368, 417] on span "why" at bounding box center [376, 411] width 19 height 12
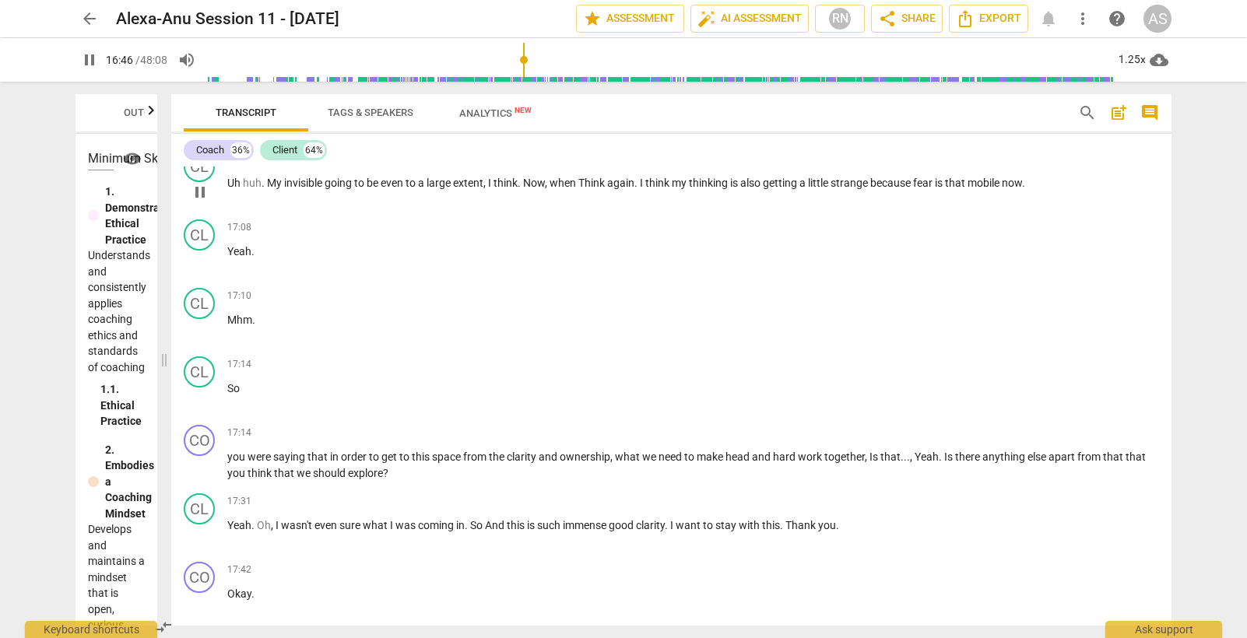
scroll to position [8893, 0]
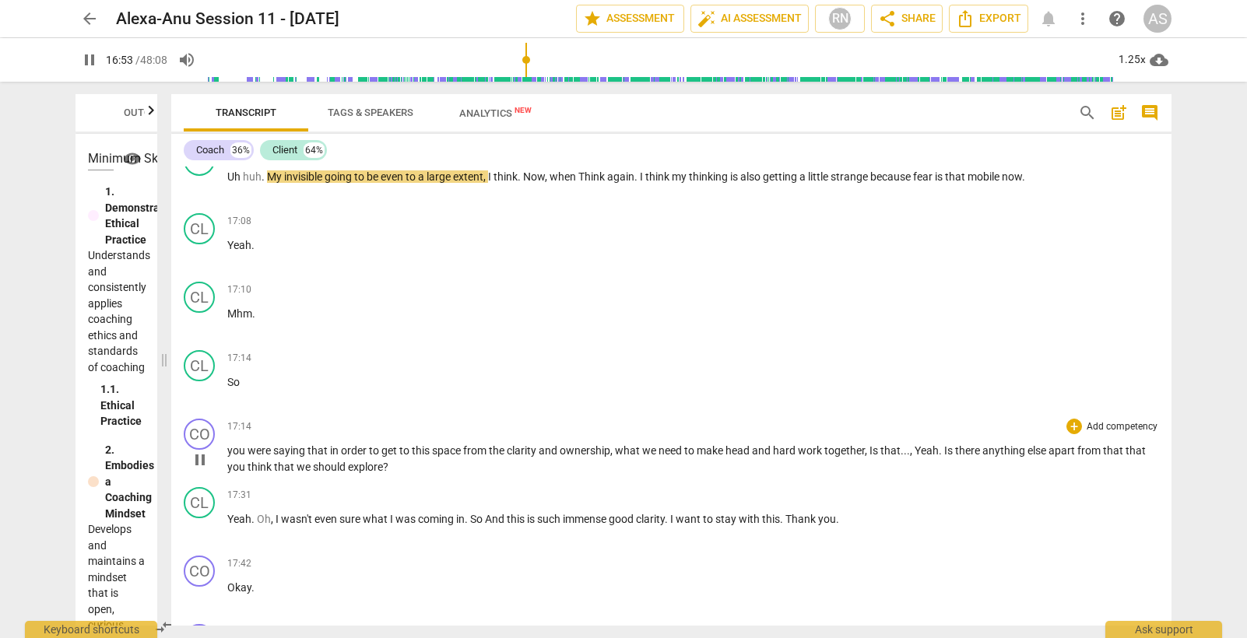
click at [238, 457] on span "you" at bounding box center [237, 451] width 20 height 12
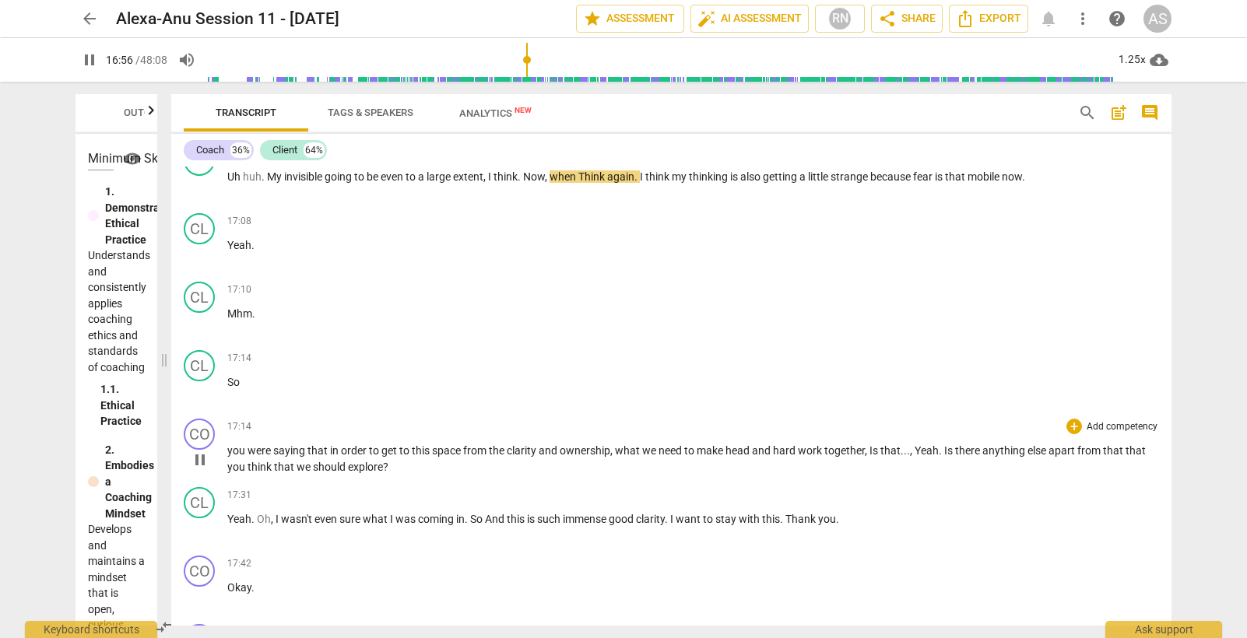
click at [200, 469] on span "pause" at bounding box center [200, 460] width 19 height 19
click at [239, 457] on span "you" at bounding box center [237, 451] width 20 height 12
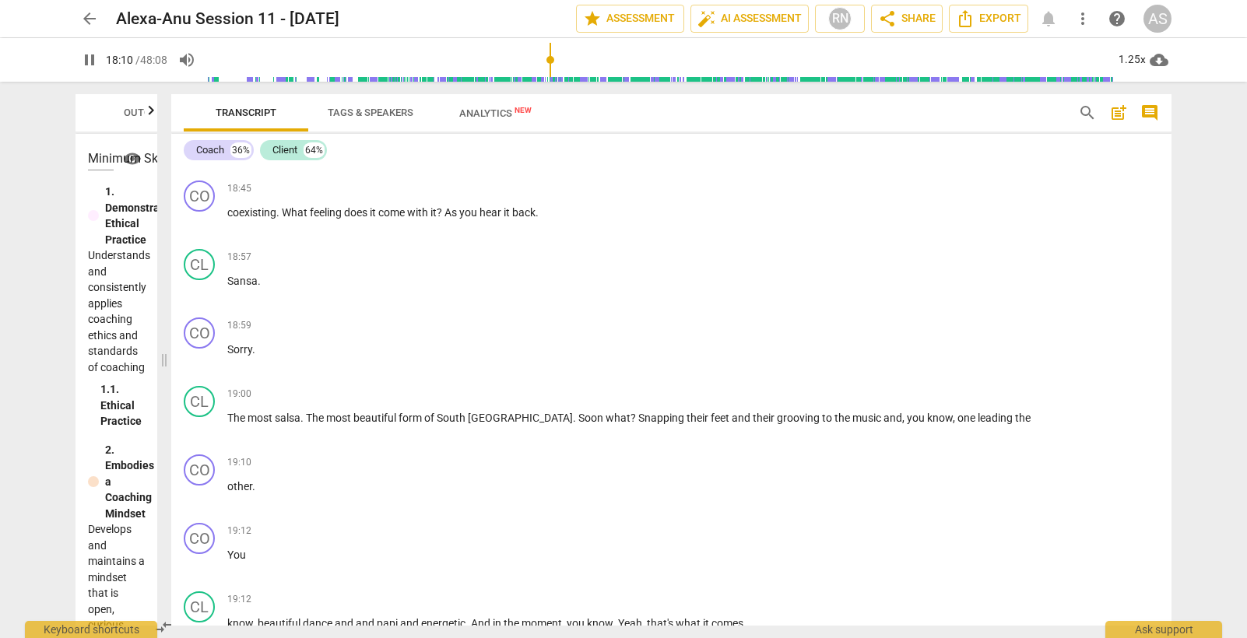
scroll to position [10435, 0]
click at [86, 65] on span "pause" at bounding box center [89, 60] width 19 height 19
type input "1092"
